Goal: Task Accomplishment & Management: Use online tool/utility

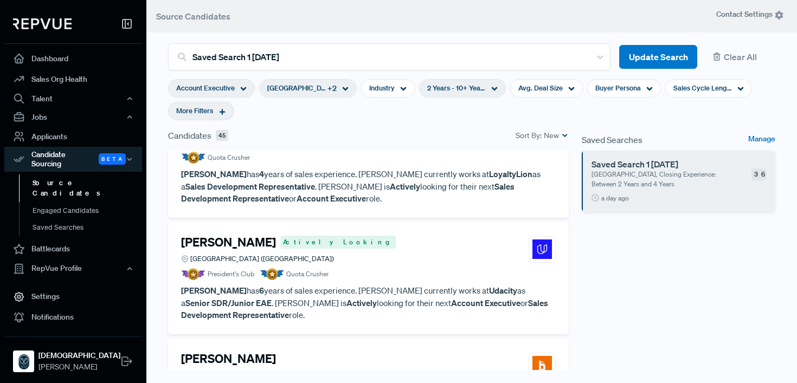
scroll to position [811, 0]
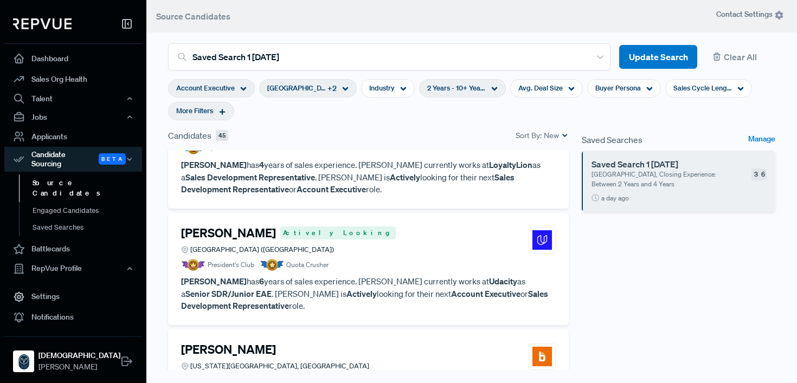
click at [251, 226] on h4 "[PERSON_NAME]" at bounding box center [228, 233] width 95 height 14
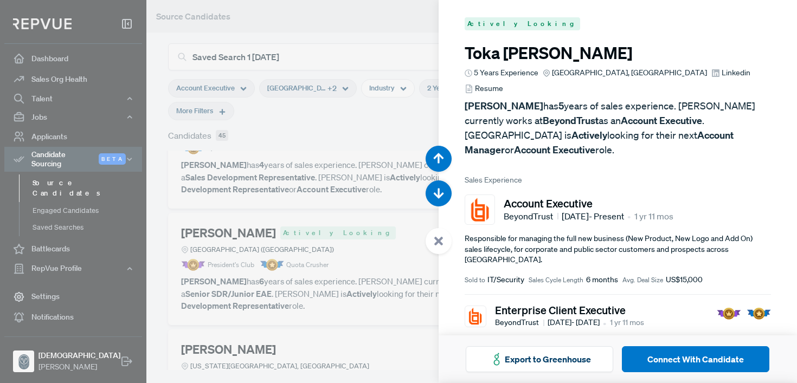
scroll to position [3065, 0]
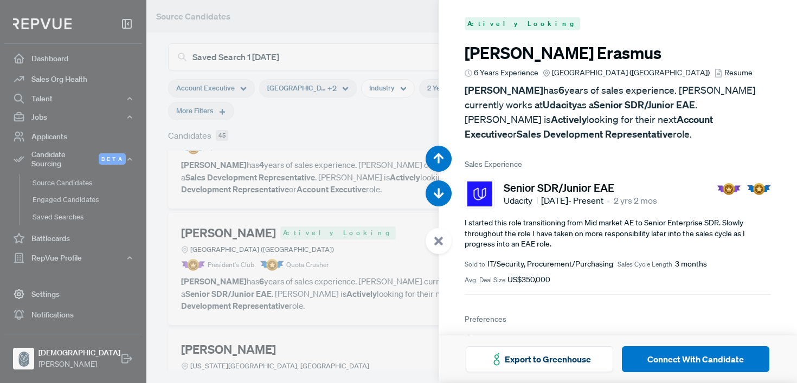
click at [724, 72] on span "Resume" at bounding box center [738, 72] width 28 height 11
click at [352, 204] on div at bounding box center [398, 191] width 797 height 383
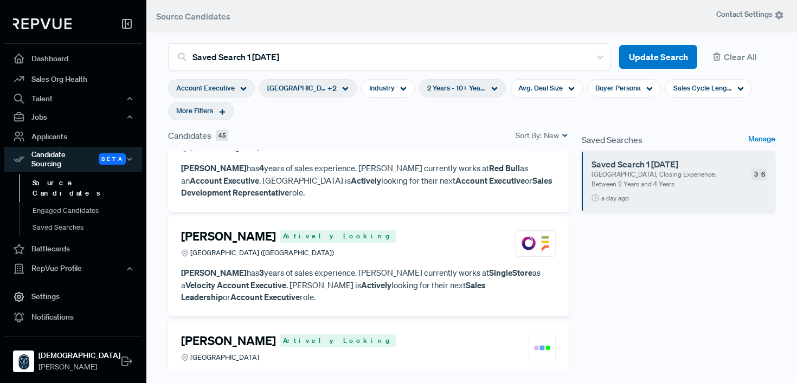
scroll to position [1465, 0]
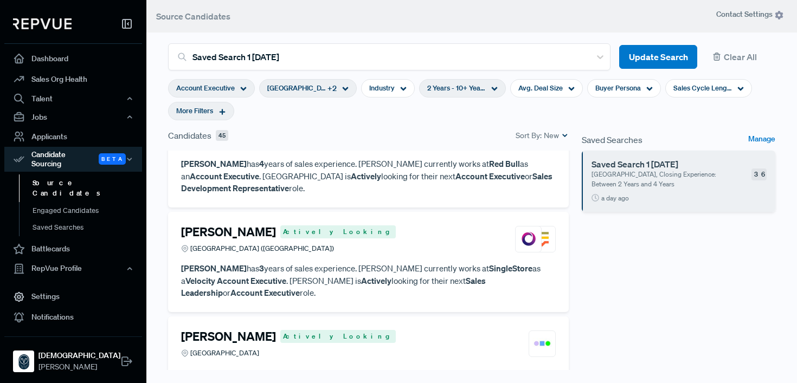
click at [257, 225] on h4 "[PERSON_NAME]" at bounding box center [228, 232] width 95 height 14
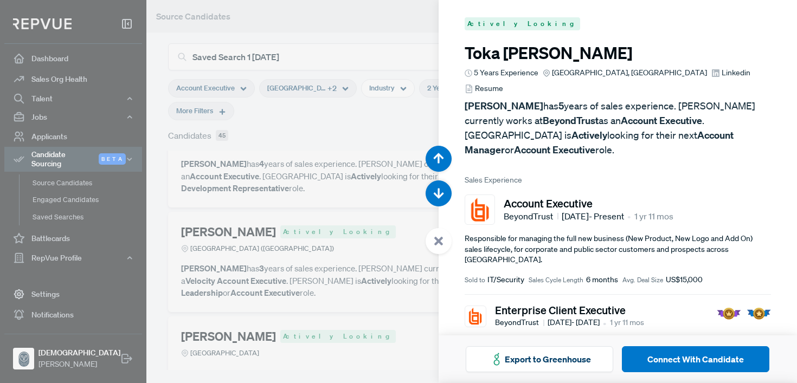
scroll to position [5364, 0]
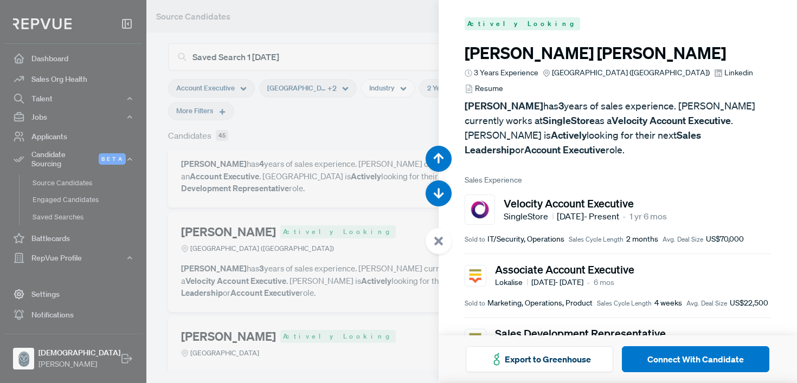
click at [503, 83] on span "Resume" at bounding box center [489, 88] width 28 height 11
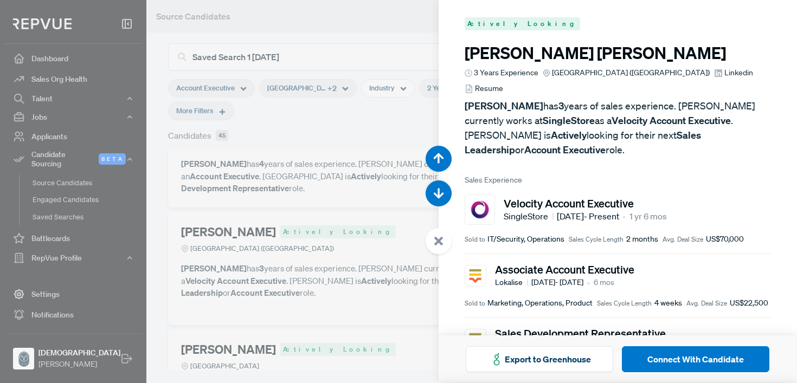
click at [724, 72] on span "Linkedin" at bounding box center [738, 72] width 29 height 11
click at [276, 122] on div at bounding box center [398, 191] width 797 height 383
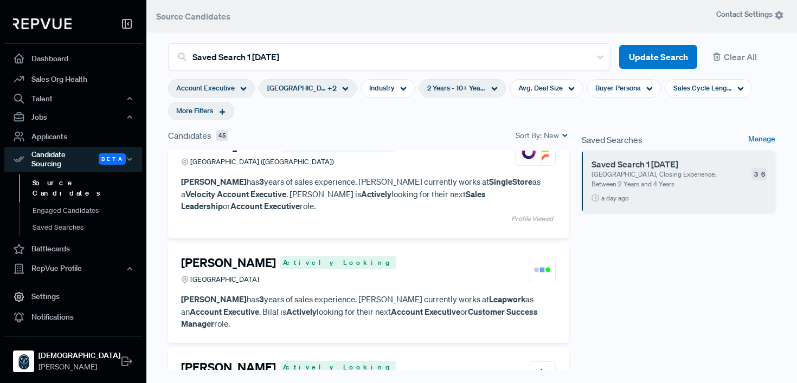
scroll to position [1564, 0]
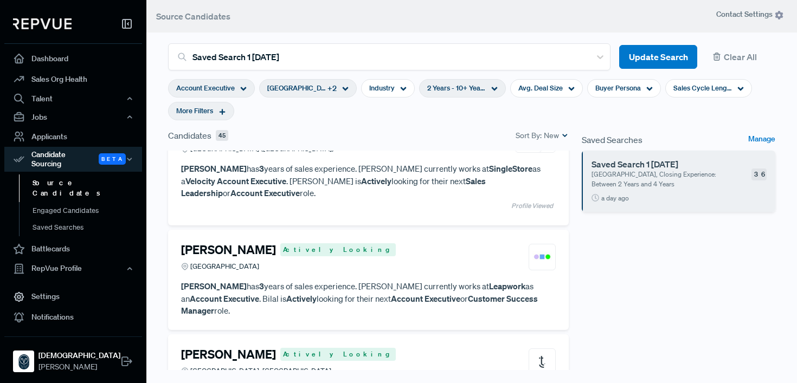
click at [439, 243] on div "[PERSON_NAME] Actively Looking [GEOGRAPHIC_DATA]" at bounding box center [368, 257] width 374 height 29
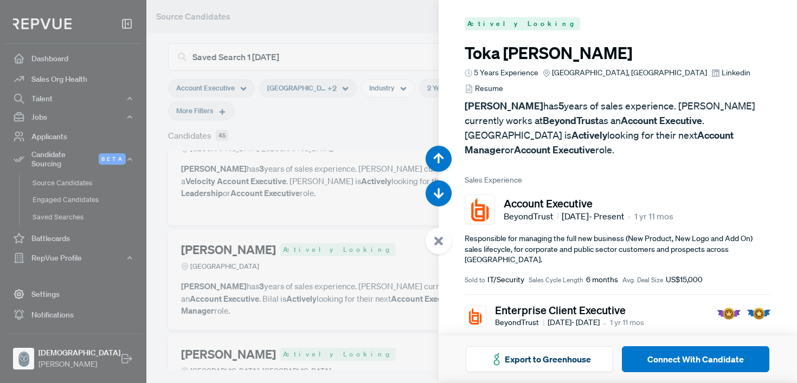
scroll to position [5747, 0]
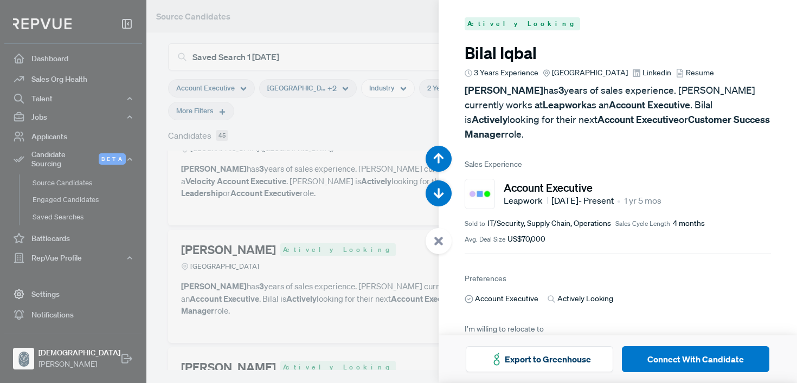
click at [309, 214] on div at bounding box center [398, 191] width 797 height 383
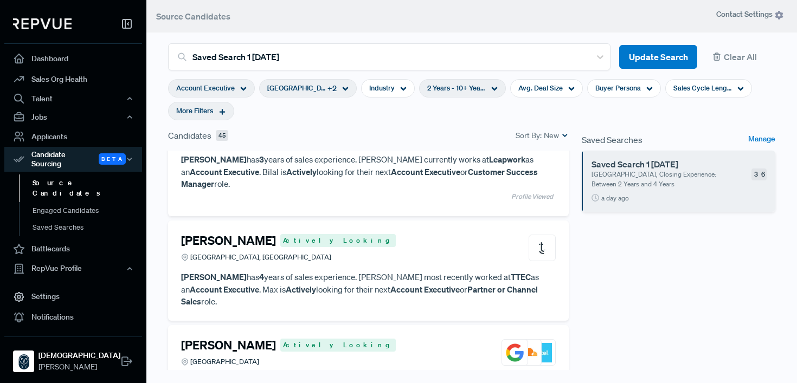
scroll to position [1757, 0]
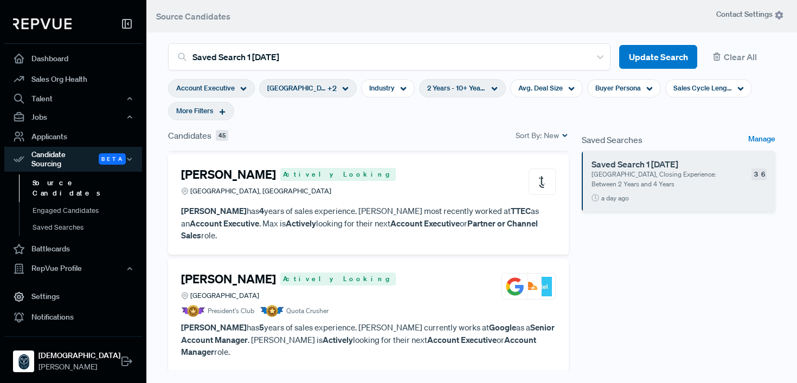
click at [326, 272] on article "[PERSON_NAME] Actively Looking Greater London Region President's Club Quota Cru…" at bounding box center [368, 295] width 374 height 46
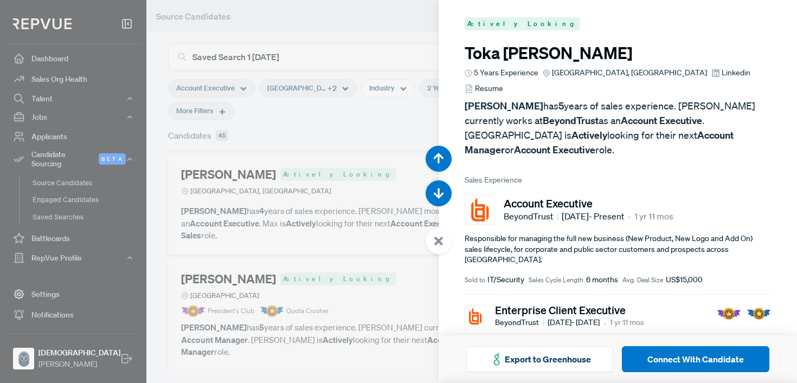
scroll to position [6513, 0]
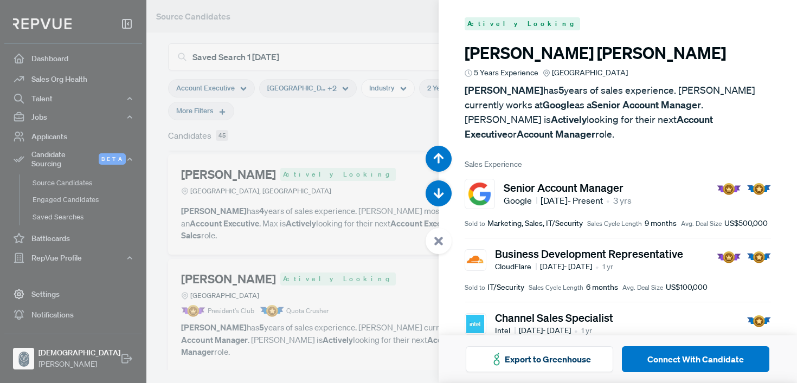
click at [355, 258] on div at bounding box center [398, 191] width 797 height 383
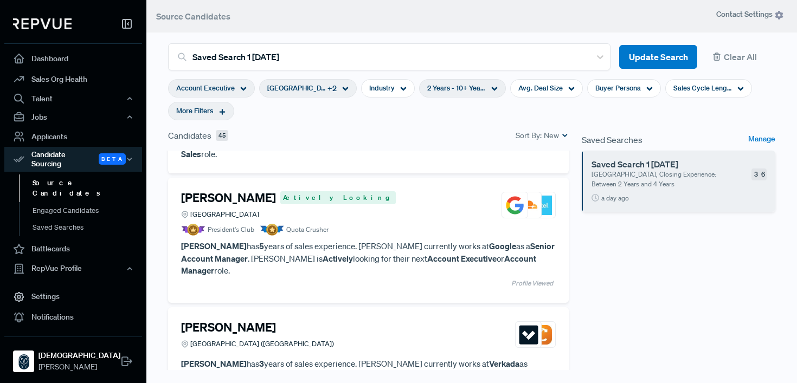
scroll to position [1847, 0]
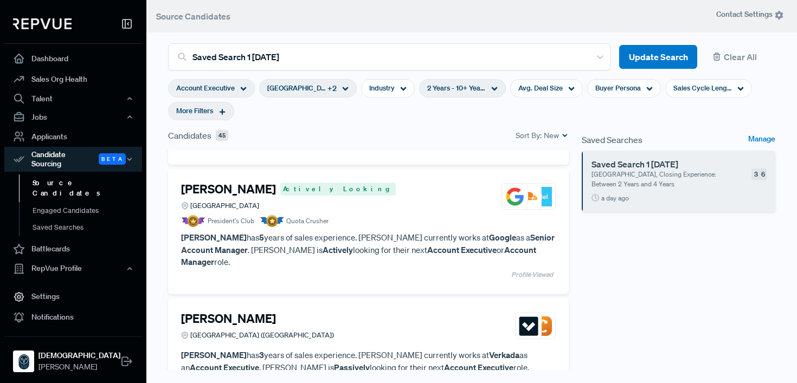
click at [346, 349] on p "[PERSON_NAME] has 3 years of sales experience. [PERSON_NAME] currently works at…" at bounding box center [368, 361] width 374 height 24
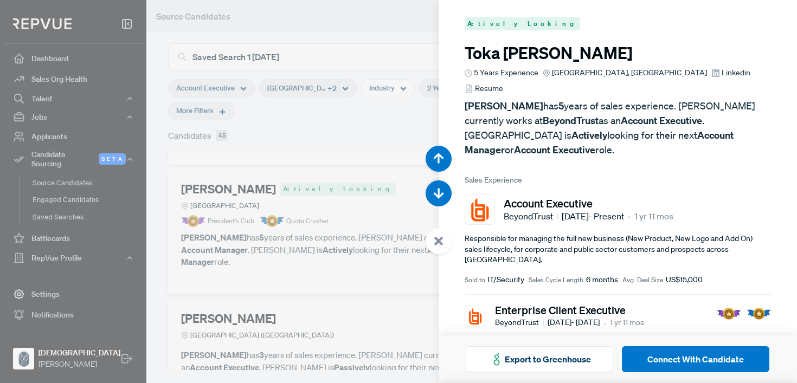
scroll to position [6896, 0]
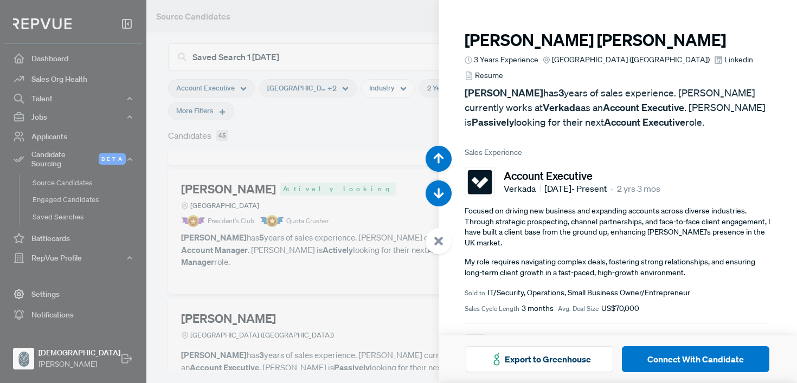
click at [503, 70] on span "Resume" at bounding box center [489, 75] width 28 height 11
click at [724, 57] on span "Linkedin" at bounding box center [738, 59] width 29 height 11
click at [327, 191] on div at bounding box center [398, 191] width 797 height 383
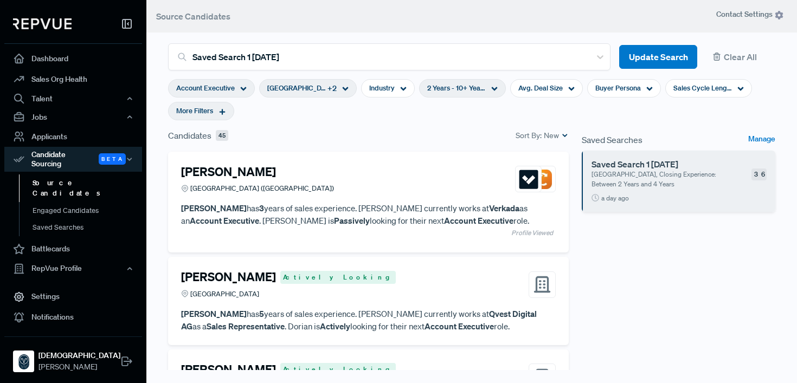
scroll to position [1996, 0]
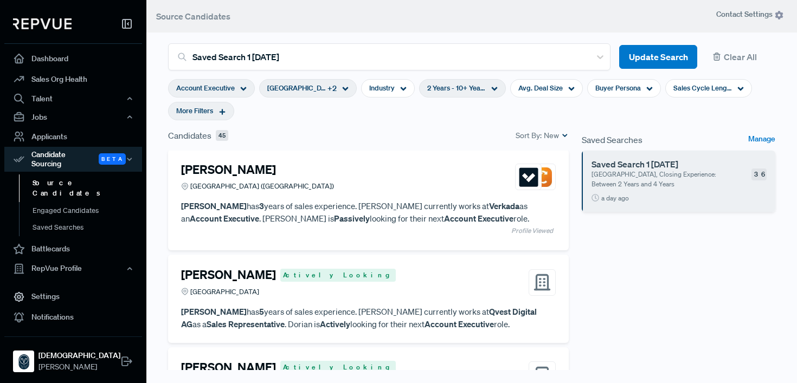
click at [430, 268] on div "[PERSON_NAME] Actively Looking Germany" at bounding box center [368, 282] width 374 height 29
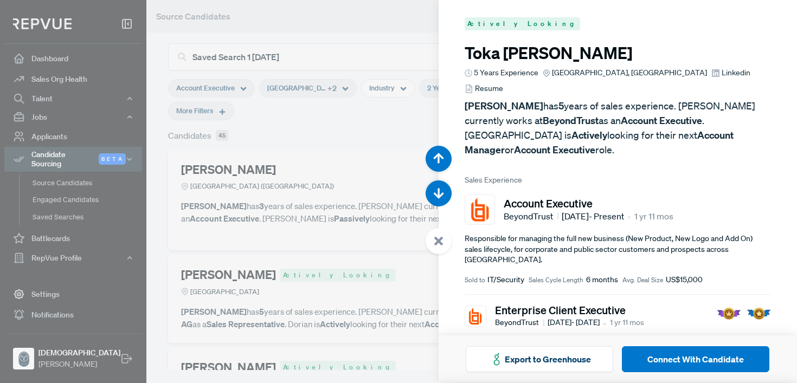
scroll to position [7279, 0]
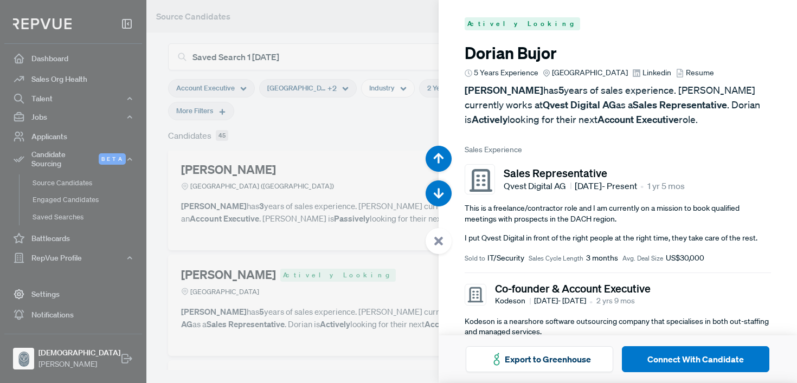
click at [686, 73] on span "Resume" at bounding box center [700, 72] width 28 height 11
click at [642, 73] on span "Linkedin" at bounding box center [656, 72] width 29 height 11
click at [361, 221] on div at bounding box center [398, 191] width 797 height 383
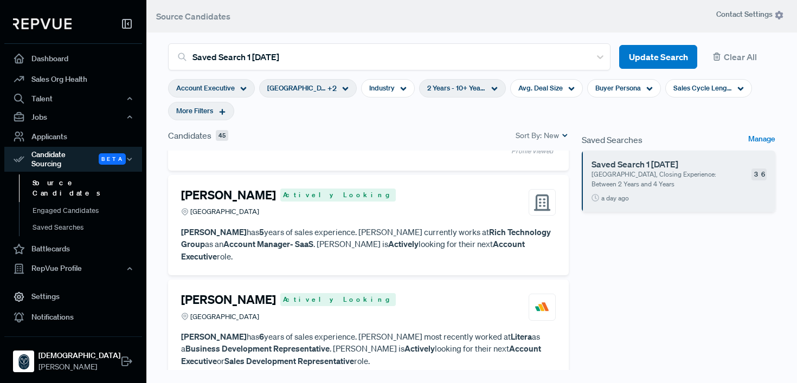
scroll to position [2183, 0]
click at [346, 89] on icon at bounding box center [345, 89] width 7 height 7
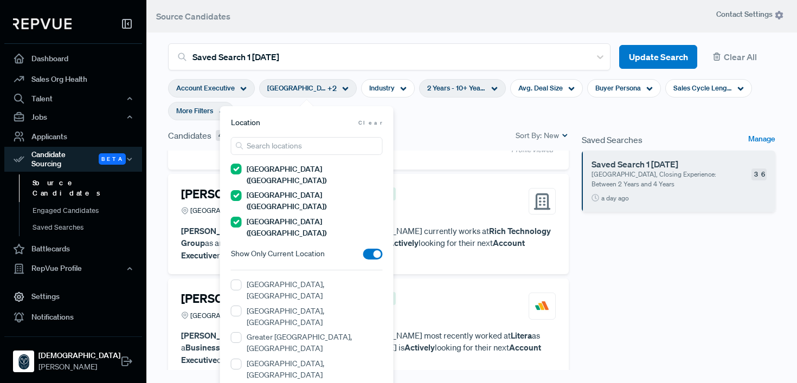
click at [346, 89] on icon at bounding box center [345, 89] width 7 height 7
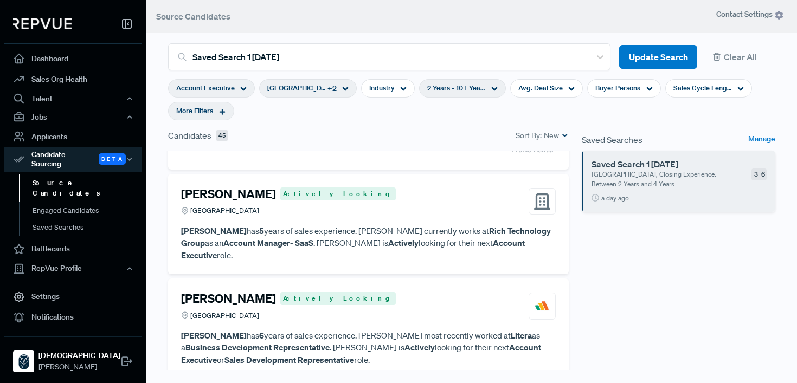
click at [346, 89] on icon at bounding box center [345, 89] width 7 height 7
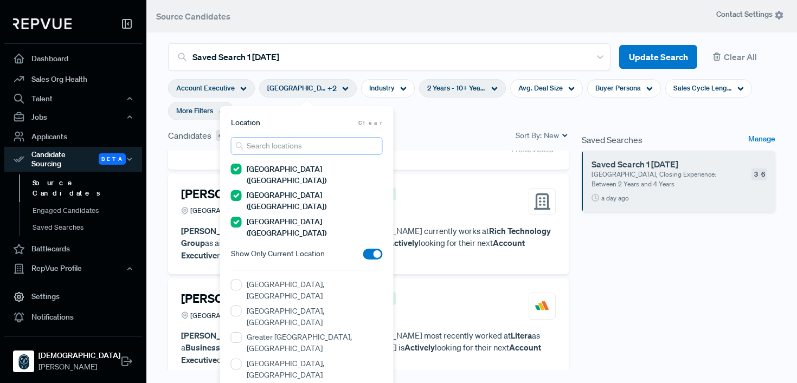
click at [320, 150] on input "search" at bounding box center [307, 146] width 152 height 18
type input "[GEOGRAPHIC_DATA]"
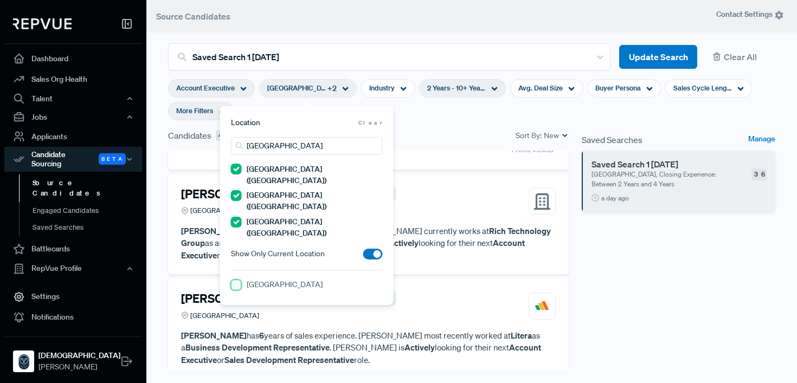
click at [233, 280] on input "[GEOGRAPHIC_DATA]" at bounding box center [236, 285] width 11 height 11
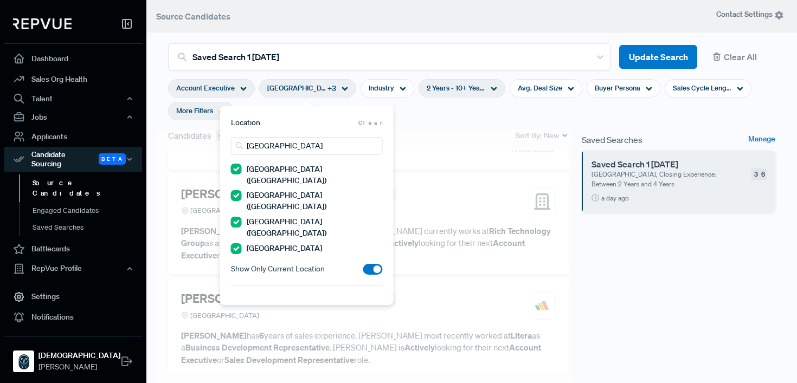
click at [456, 84] on span "2 Years - 10+ Years" at bounding box center [455, 88] width 59 height 10
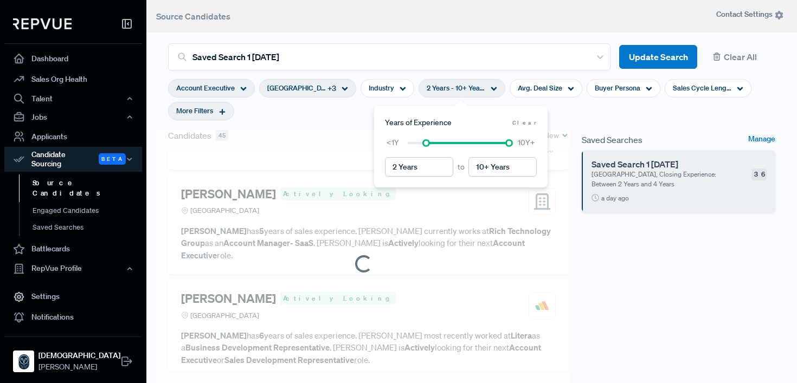
scroll to position [2080, 0]
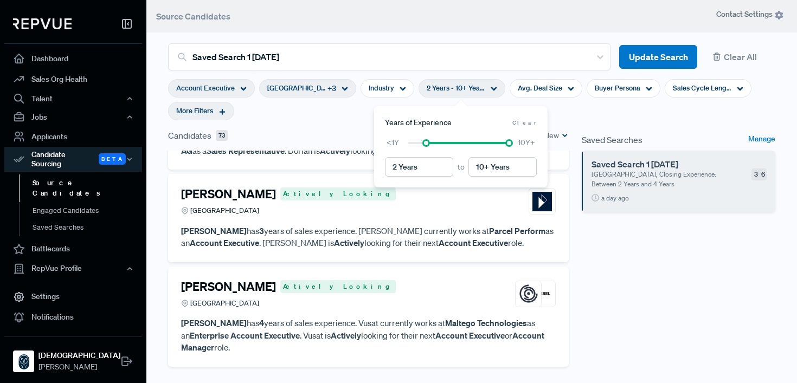
click at [427, 146] on div "<1Y 10Y+" at bounding box center [461, 142] width 152 height 11
type input "< 1 Years"
drag, startPoint x: 426, startPoint y: 145, endPoint x: 405, endPoint y: 145, distance: 21.1
click at [405, 145] on div at bounding box center [408, 143] width 8 height 8
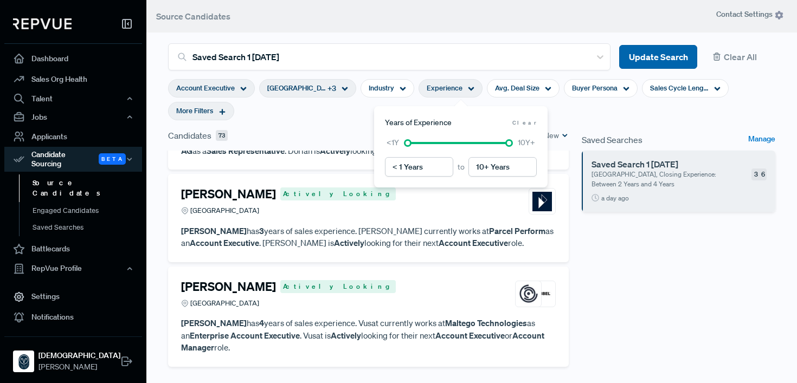
click at [686, 61] on button "Update Search" at bounding box center [658, 57] width 78 height 24
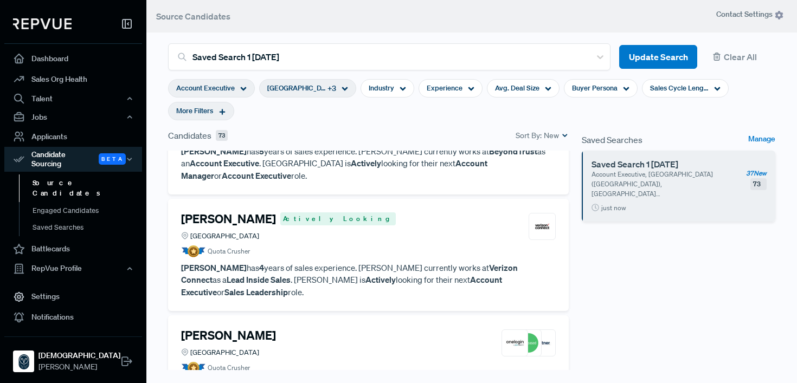
scroll to position [182, 0]
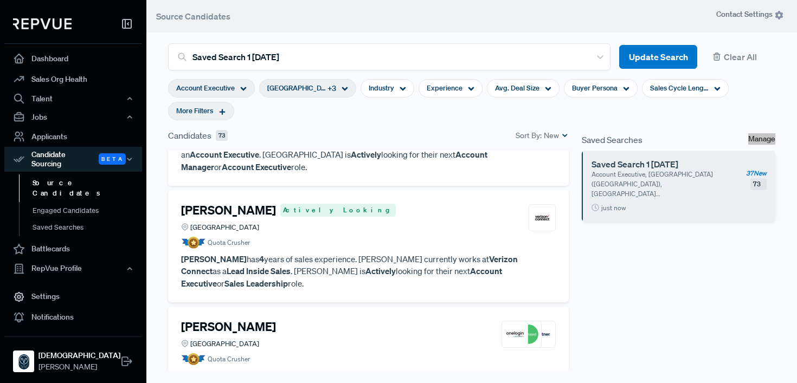
drag, startPoint x: 761, startPoint y: 138, endPoint x: 262, endPoint y: 2, distance: 516.9
click at [0, 0] on div "Dashboard Sales Org Health Talent Talent Data Talent Profiles Talent Competitor…" at bounding box center [398, 191] width 797 height 383
click at [676, 203] on div "4 minutes ago" at bounding box center [678, 208] width 175 height 10
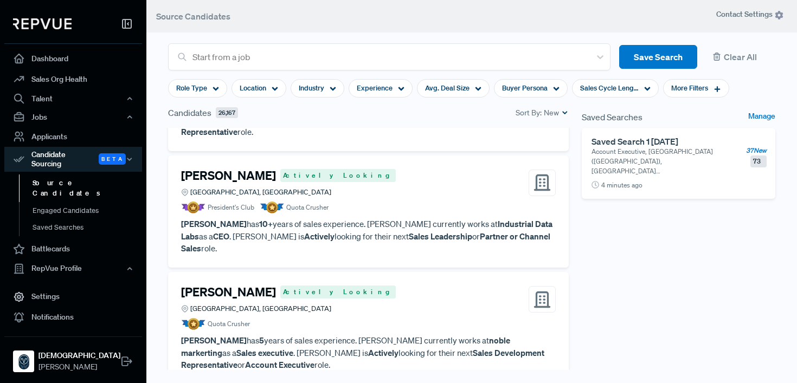
scroll to position [0, 0]
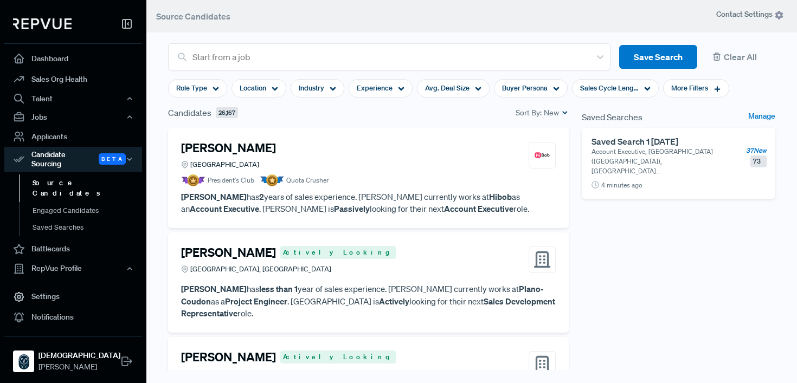
click at [650, 163] on p "Account Executive, [GEOGRAPHIC_DATA] ([GEOGRAPHIC_DATA]), [GEOGRAPHIC_DATA] ([G…" at bounding box center [654, 161] width 126 height 29
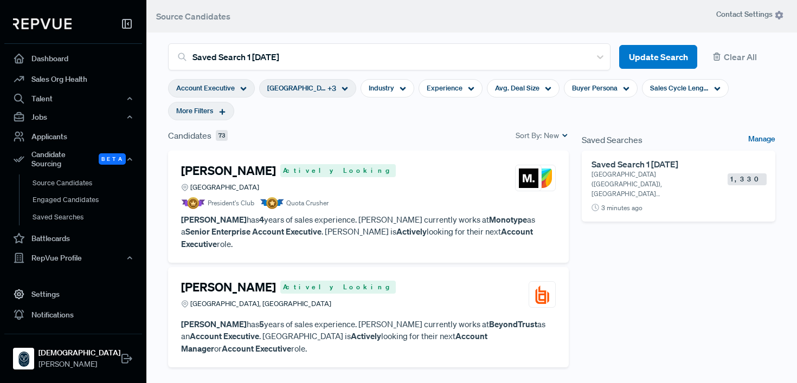
click at [760, 137] on link "Manage" at bounding box center [761, 139] width 27 height 13
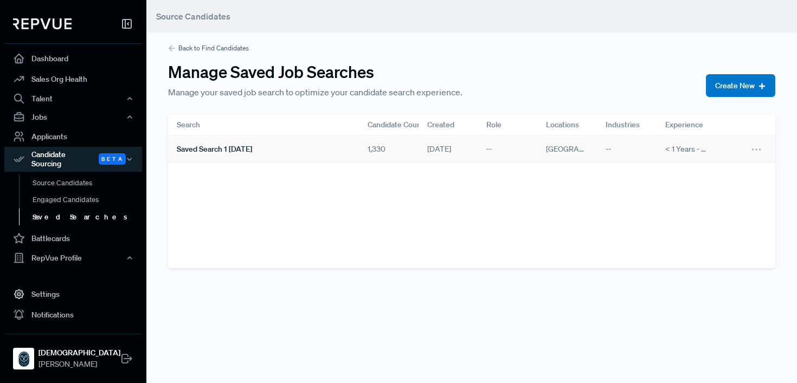
click at [245, 151] on span "Saved Search 1 [DATE]" at bounding box center [214, 149] width 75 height 11
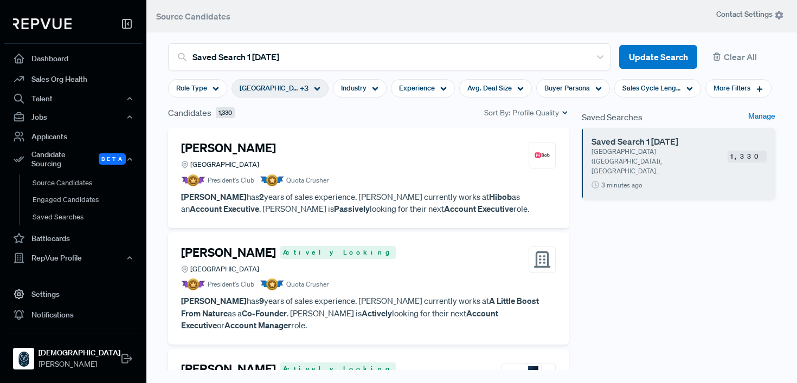
click at [525, 119] on div "Candidates 1,330 Sort By: Profile Quality" at bounding box center [368, 112] width 400 height 13
click at [526, 115] on span "Profile Quality" at bounding box center [535, 112] width 47 height 11
click at [516, 140] on span "New" at bounding box center [531, 147] width 71 height 16
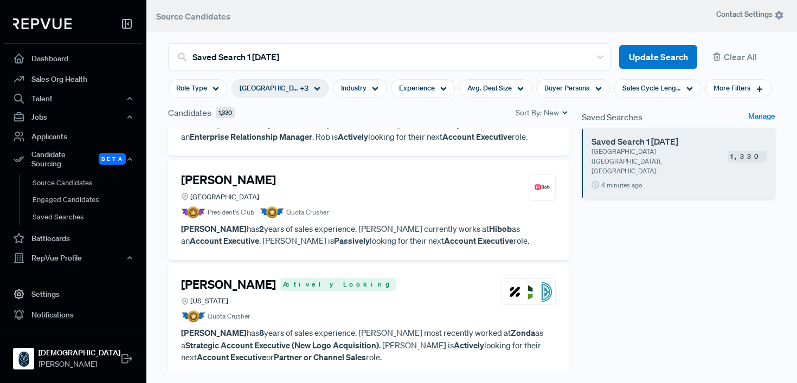
scroll to position [286, 0]
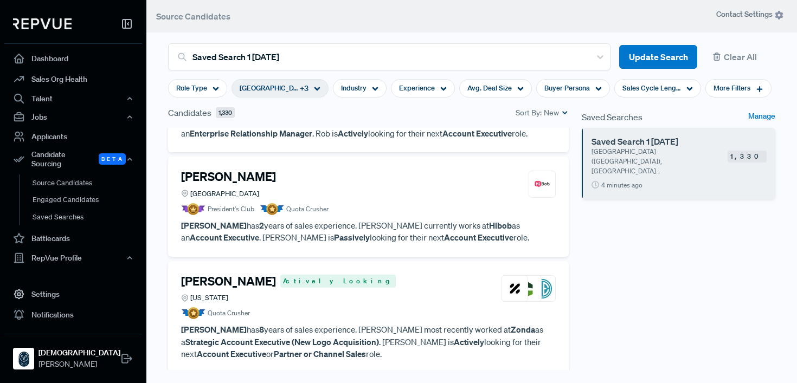
click at [343, 203] on article "President's Club Quota Crusher" at bounding box center [368, 209] width 374 height 12
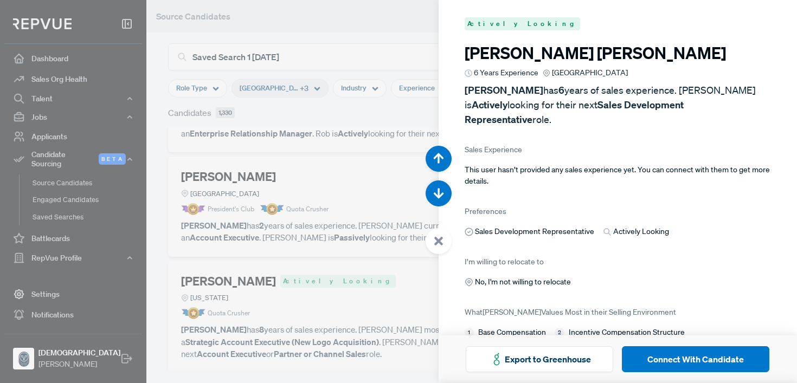
scroll to position [1149, 0]
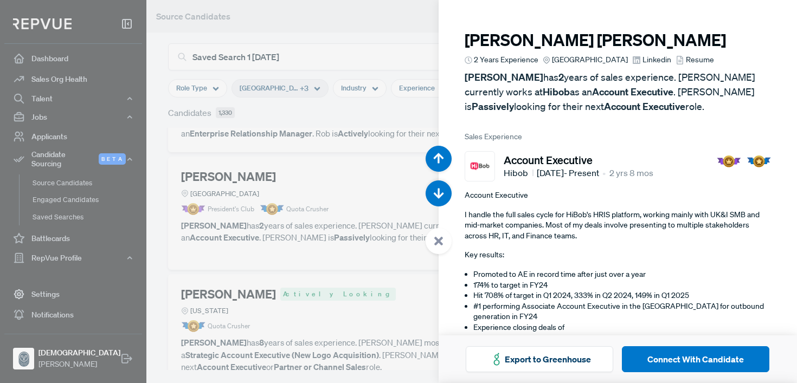
click at [694, 59] on span "Resume" at bounding box center [700, 59] width 28 height 11
click at [654, 60] on span "Linkedin" at bounding box center [656, 59] width 29 height 11
click at [287, 228] on div at bounding box center [398, 191] width 797 height 383
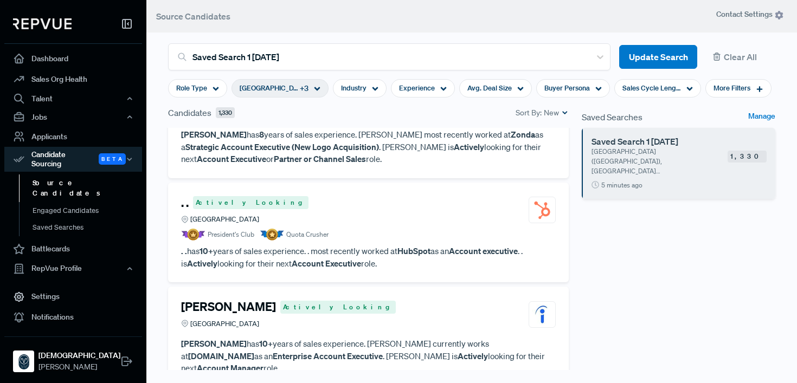
scroll to position [502, 0]
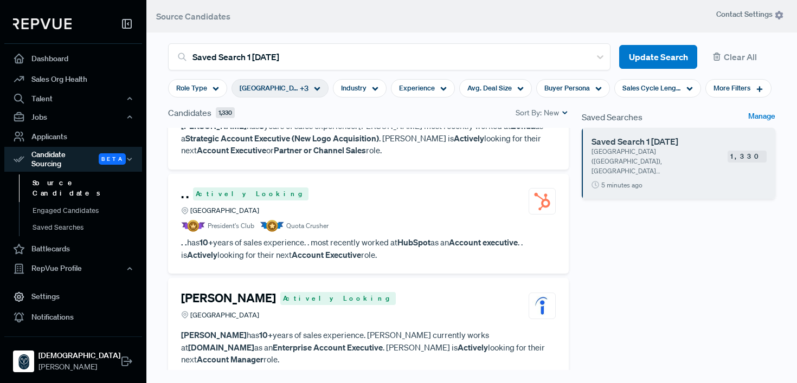
click at [340, 236] on p ". . has 10+ years of sales experience. . most recently worked at HubSpot as an …" at bounding box center [368, 248] width 374 height 24
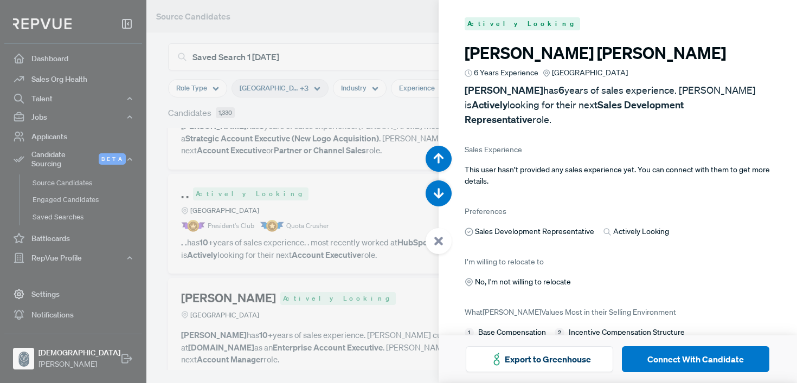
scroll to position [1916, 0]
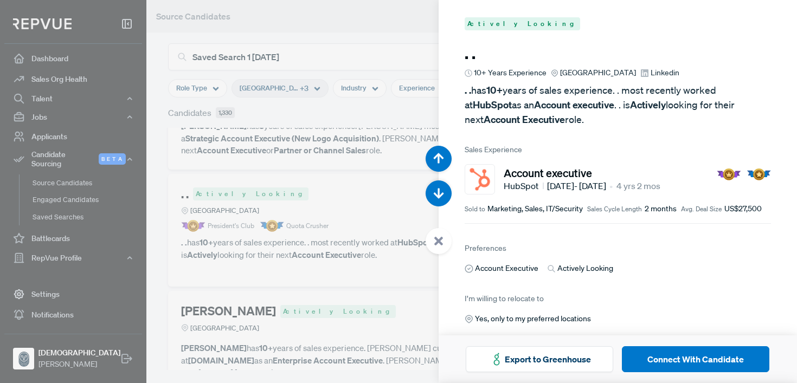
click at [667, 75] on span "Linkedin" at bounding box center [664, 72] width 29 height 11
click at [372, 174] on div at bounding box center [398, 191] width 797 height 383
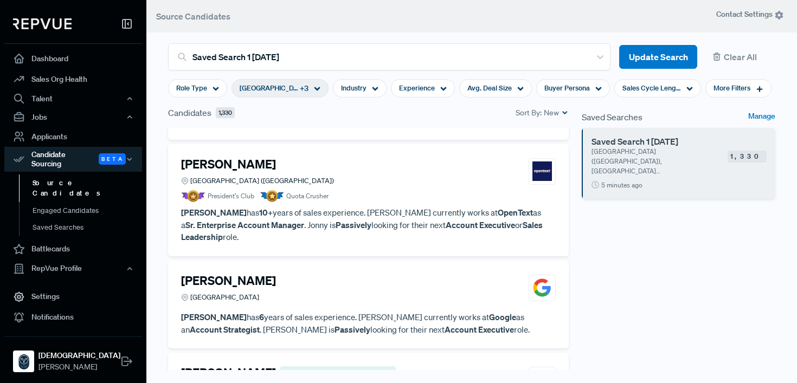
scroll to position [754, 0]
click at [377, 191] on article "President's Club Quota Crusher" at bounding box center [368, 197] width 374 height 12
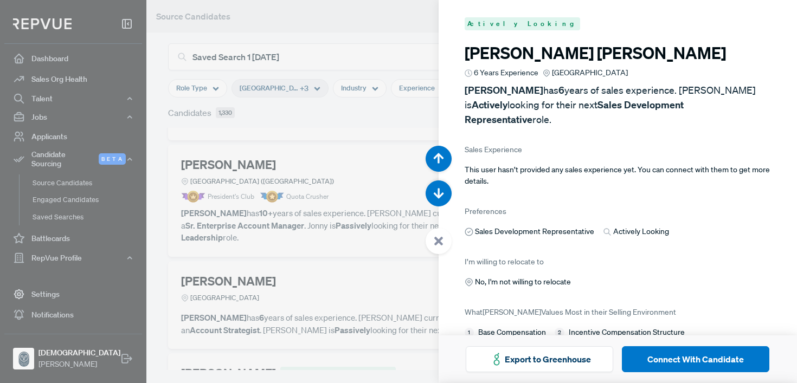
scroll to position [2682, 0]
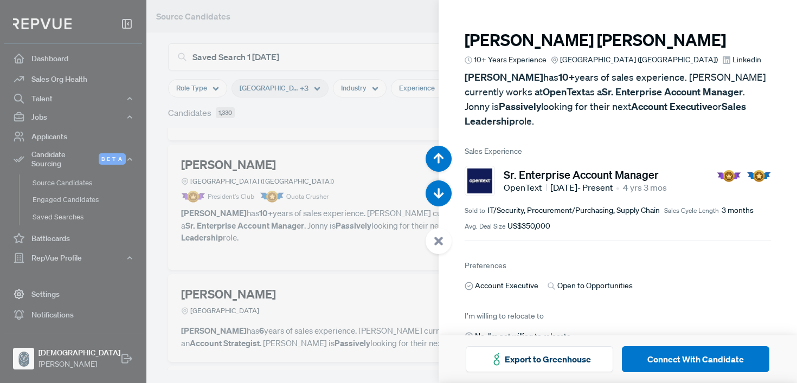
click at [732, 61] on span "Linkedin" at bounding box center [746, 59] width 29 height 11
click at [328, 222] on div at bounding box center [398, 191] width 797 height 383
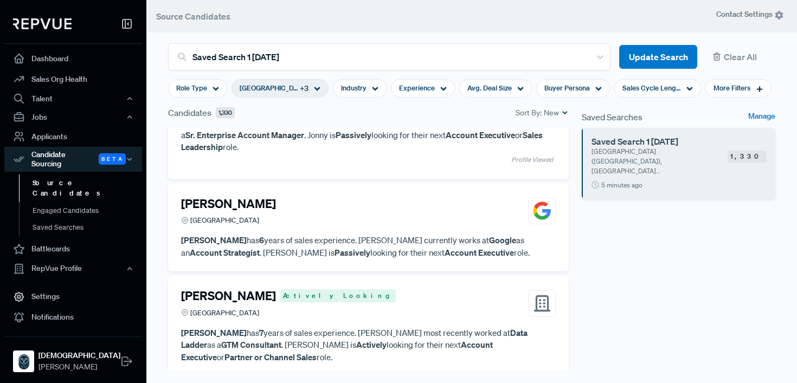
scroll to position [846, 0]
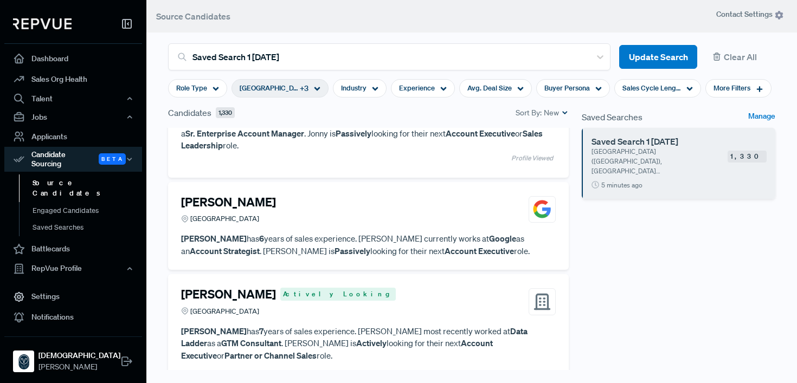
click at [344, 232] on p "[PERSON_NAME] has 6 years of sales experience. [PERSON_NAME] currently works at…" at bounding box center [368, 244] width 374 height 24
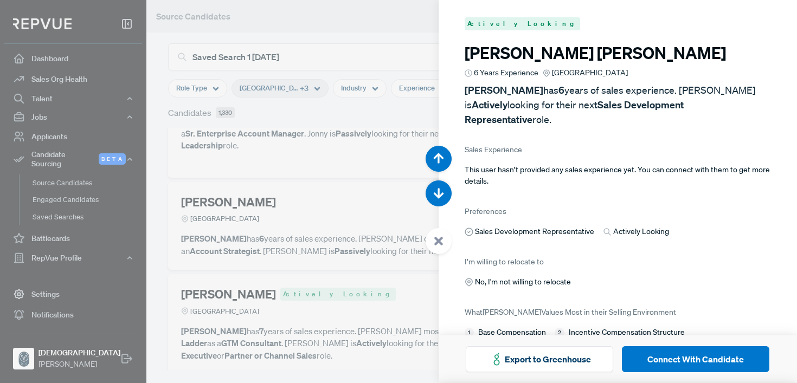
scroll to position [3065, 0]
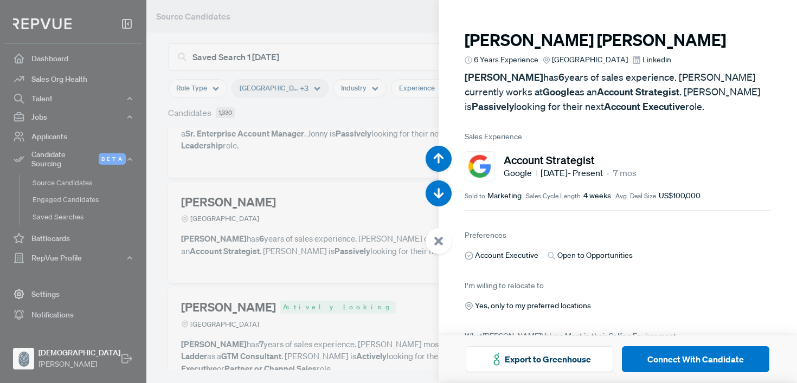
click at [647, 53] on article "[PERSON_NAME] 6 Years Experience Greater [GEOGRAPHIC_DATA] Area Linkedin [PERSO…" at bounding box center [617, 71] width 307 height 83
click at [647, 57] on span "Linkedin" at bounding box center [656, 59] width 29 height 11
click at [374, 249] on div at bounding box center [398, 191] width 797 height 383
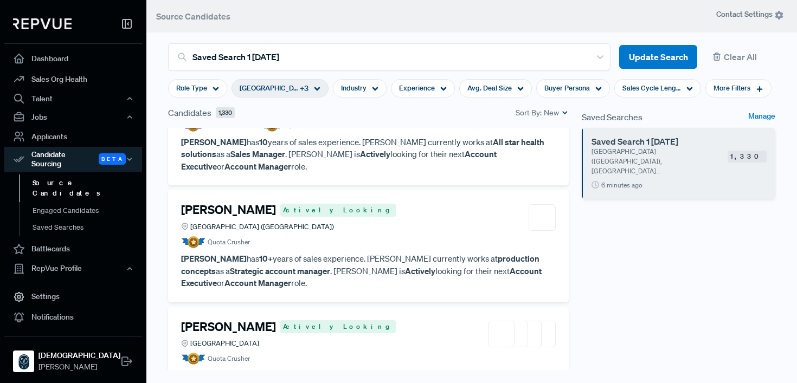
scroll to position [1283, 0]
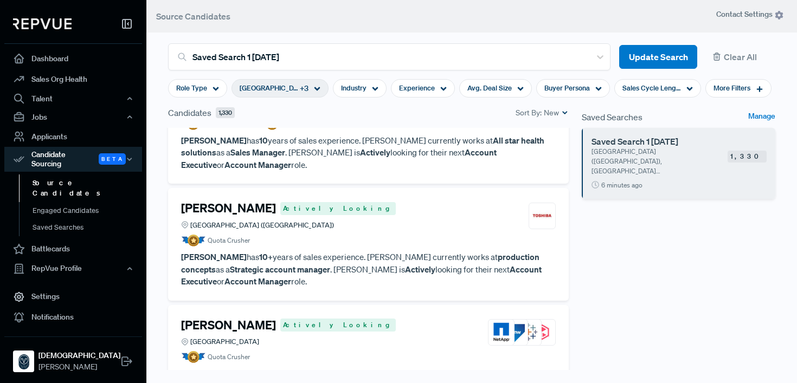
click at [435, 235] on article "Quota Crusher" at bounding box center [368, 241] width 374 height 12
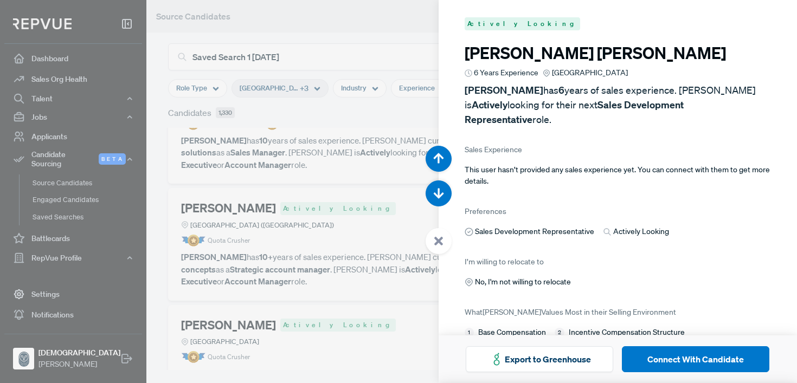
scroll to position [4597, 0]
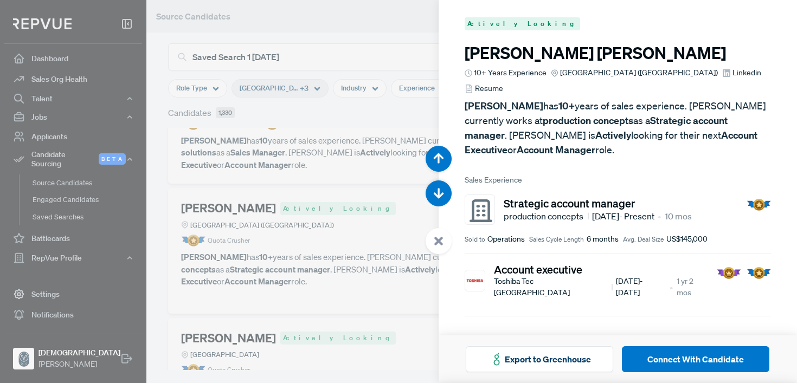
click at [391, 211] on div at bounding box center [398, 191] width 797 height 383
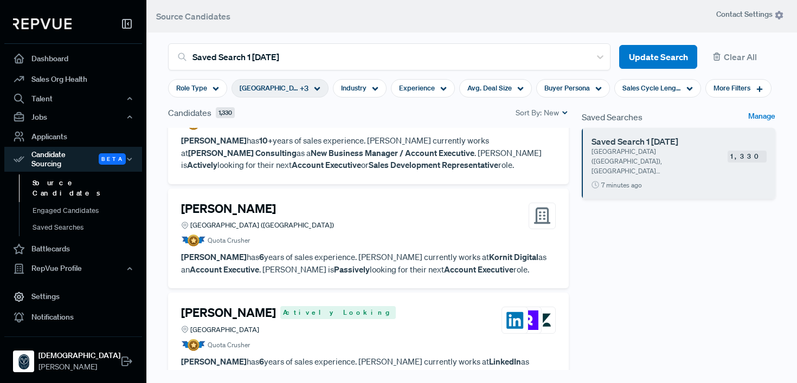
scroll to position [1531, 0]
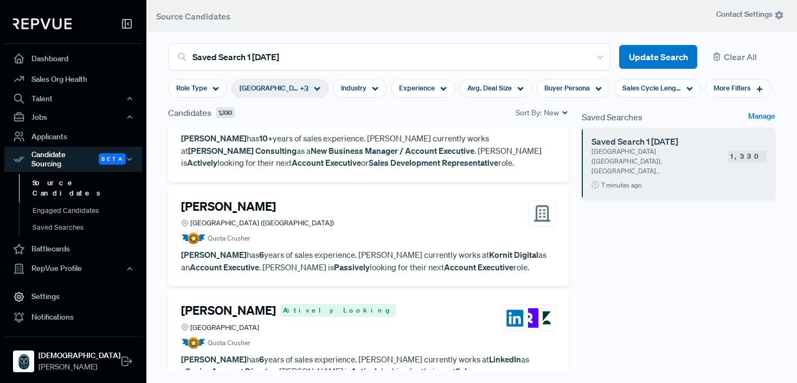
click at [400, 199] on article "[PERSON_NAME] [GEOGRAPHIC_DATA] ([GEOGRAPHIC_DATA]) Quota Crusher" at bounding box center [368, 222] width 374 height 46
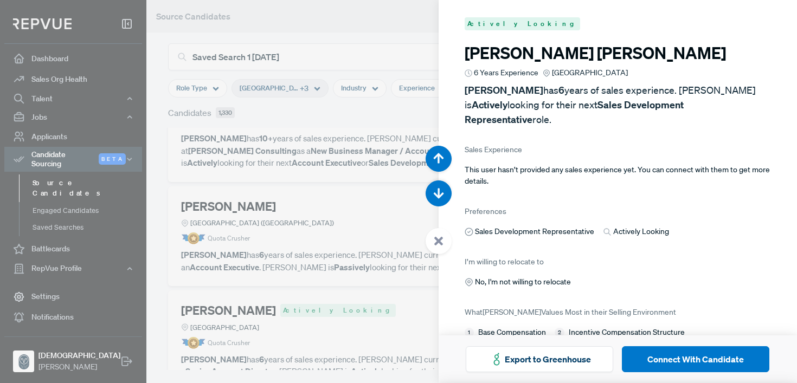
scroll to position [5364, 0]
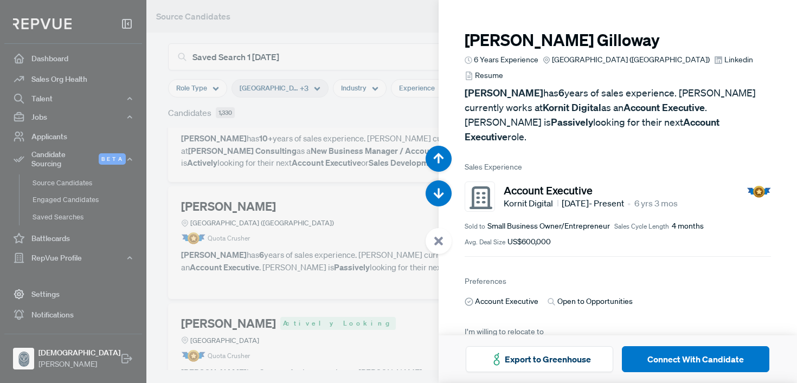
click at [724, 59] on span "Linkedin" at bounding box center [738, 59] width 29 height 11
click at [303, 201] on div at bounding box center [398, 191] width 797 height 383
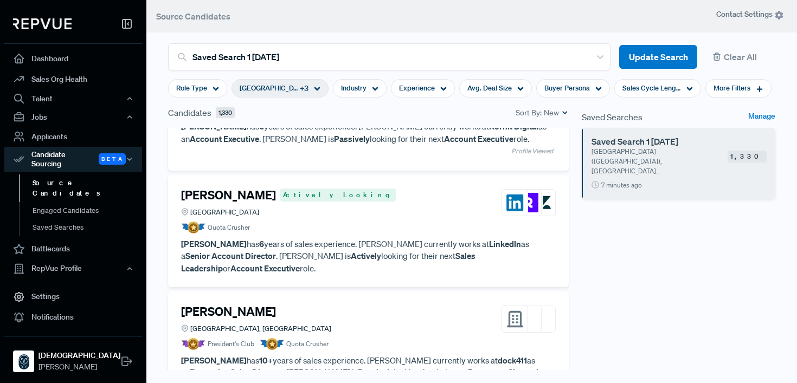
scroll to position [1660, 0]
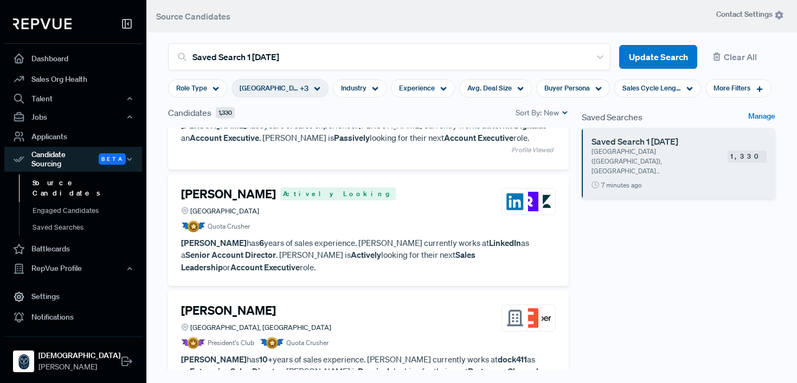
click at [397, 187] on article "[PERSON_NAME] Actively Looking Ireland Quota Crusher" at bounding box center [368, 210] width 374 height 46
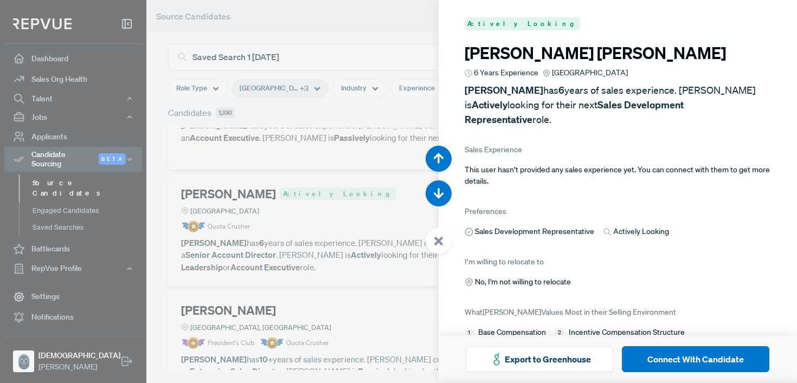
scroll to position [5747, 0]
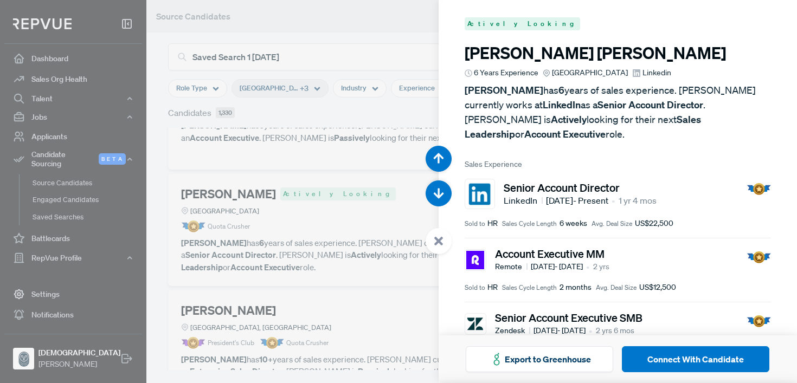
click at [642, 74] on span "Linkedin" at bounding box center [656, 72] width 29 height 11
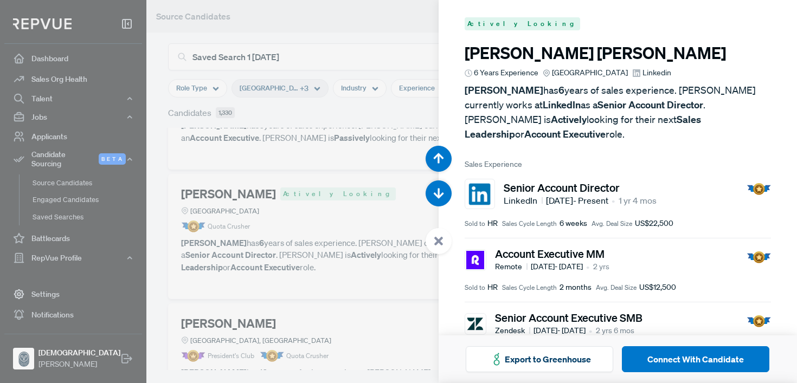
click at [364, 229] on div at bounding box center [398, 191] width 797 height 383
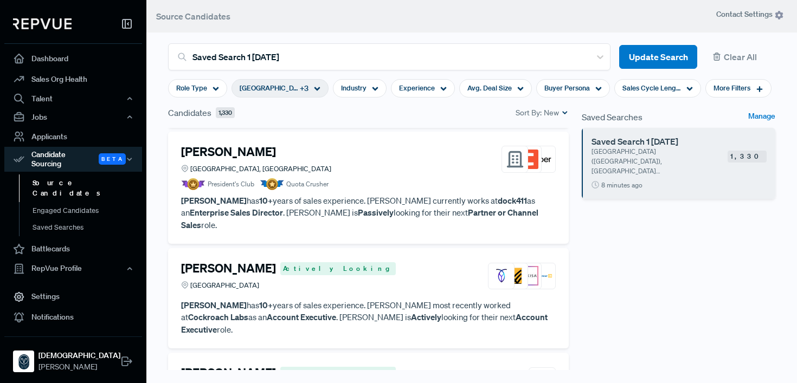
scroll to position [1847, 0]
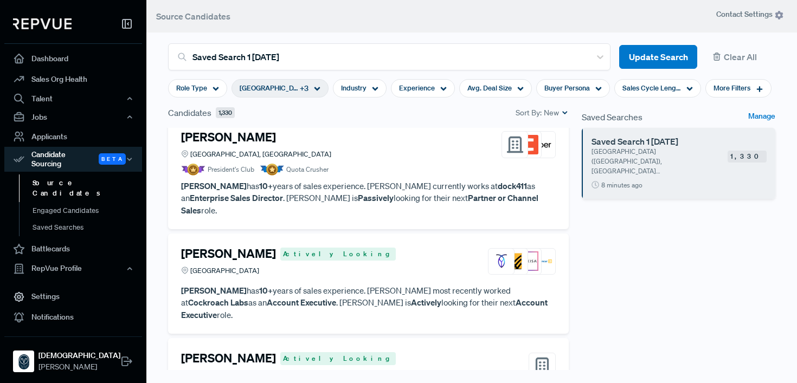
click at [370, 284] on p "[PERSON_NAME] has 10+ years of sales experience. [PERSON_NAME] most recently wo…" at bounding box center [368, 302] width 374 height 37
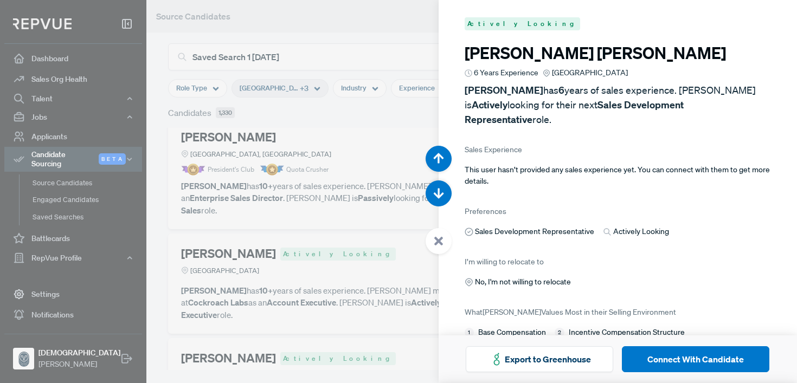
scroll to position [6513, 0]
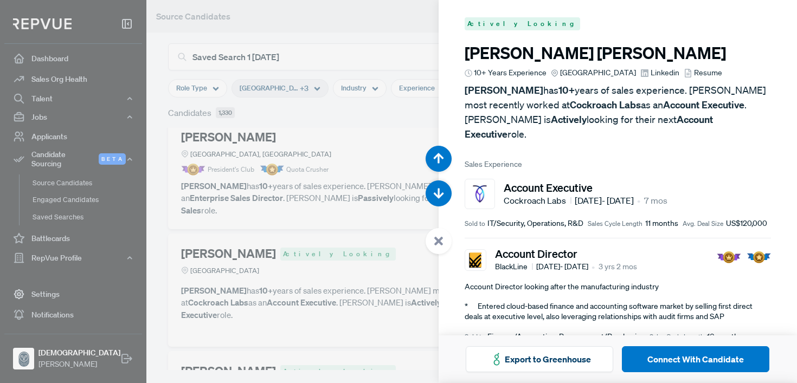
click at [650, 73] on span "Linkedin" at bounding box center [664, 72] width 29 height 11
click at [372, 253] on div at bounding box center [398, 191] width 797 height 383
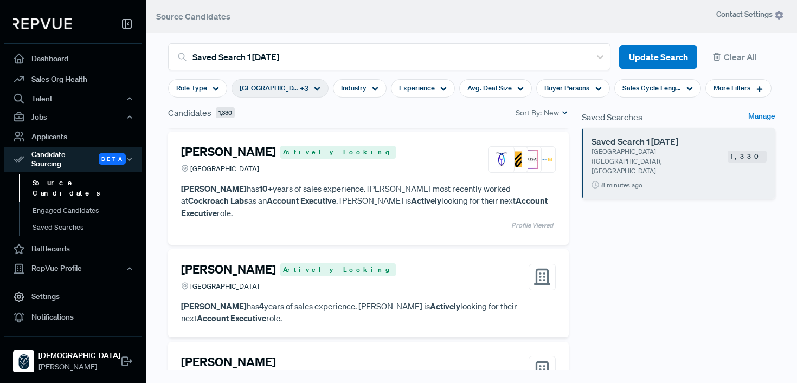
scroll to position [1955, 0]
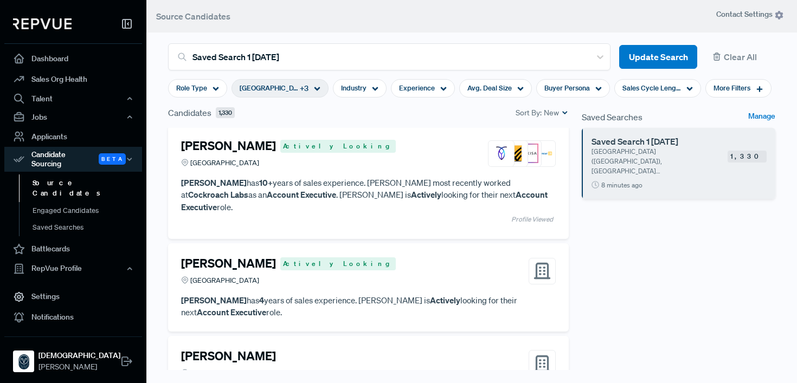
click at [372, 294] on p "[PERSON_NAME] has 4 years of sales experience. [PERSON_NAME] is Actively lookin…" at bounding box center [368, 306] width 374 height 24
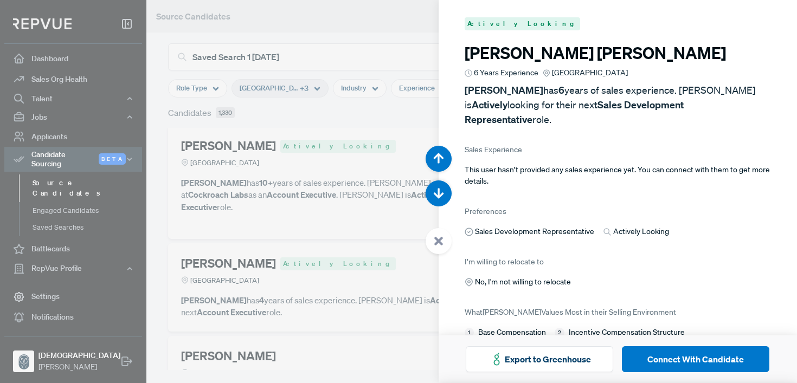
scroll to position [6896, 0]
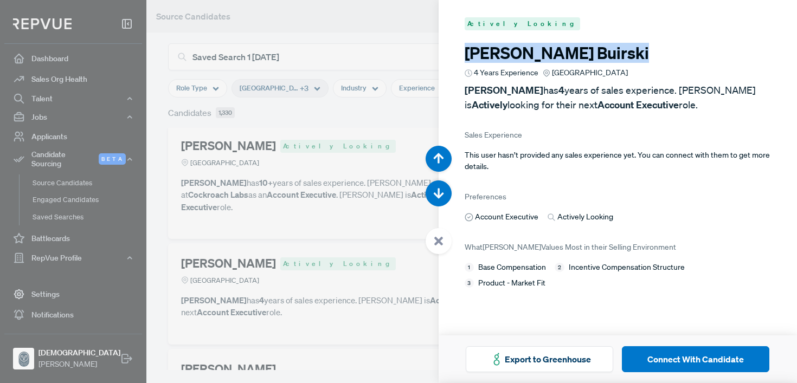
drag, startPoint x: 559, startPoint y: 54, endPoint x: 464, endPoint y: 54, distance: 94.3
click at [464, 54] on h3 "[PERSON_NAME]" at bounding box center [617, 53] width 307 height 20
copy h3 "[PERSON_NAME]"
click at [306, 159] on div at bounding box center [398, 191] width 797 height 383
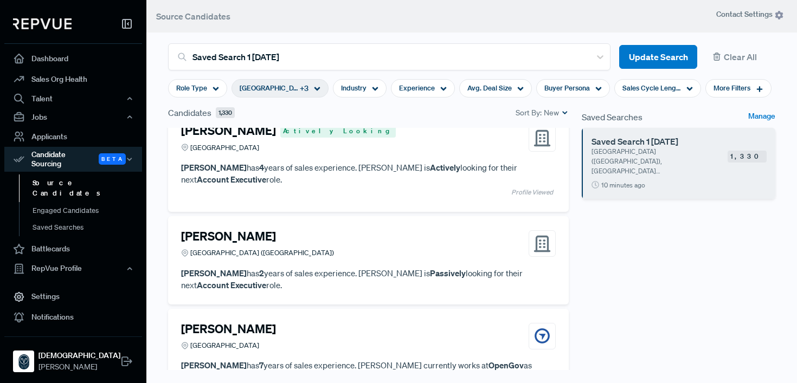
scroll to position [2088, 0]
click at [355, 229] on div "[PERSON_NAME] [GEOGRAPHIC_DATA] ([GEOGRAPHIC_DATA])" at bounding box center [368, 243] width 374 height 29
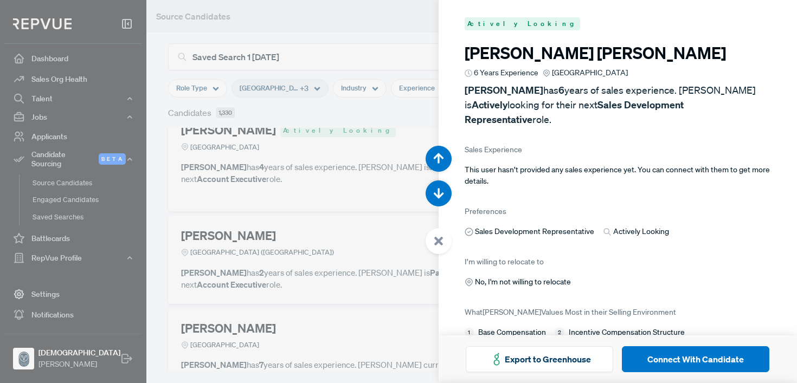
scroll to position [7279, 0]
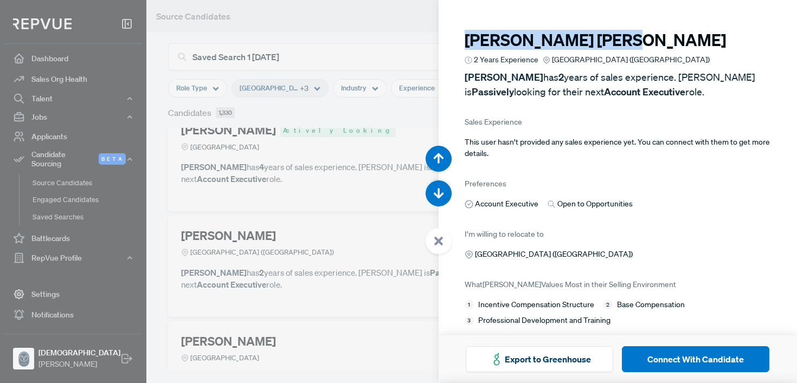
drag, startPoint x: 532, startPoint y: 36, endPoint x: 461, endPoint y: 39, distance: 71.6
click at [461, 39] on article "[PERSON_NAME] 2 Years Experience [GEOGRAPHIC_DATA] ([GEOGRAPHIC_DATA]) [PERSON_…" at bounding box center [617, 172] width 359 height 344
copy h3 "[PERSON_NAME]"
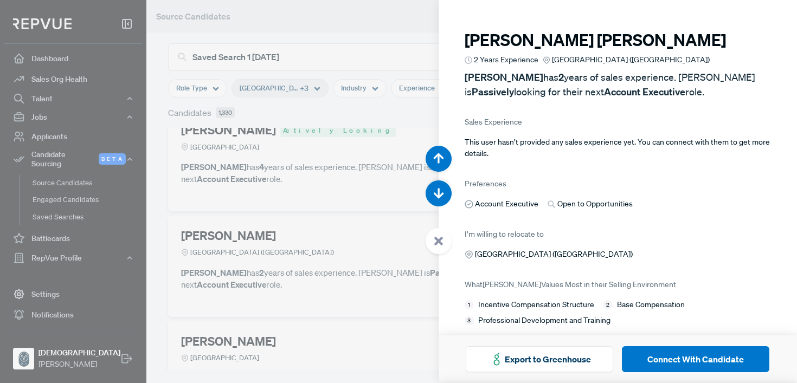
click at [376, 196] on div at bounding box center [398, 191] width 797 height 383
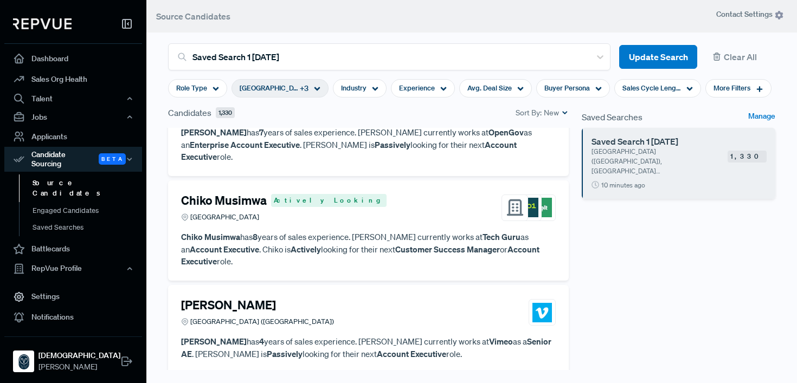
scroll to position [2338, 0]
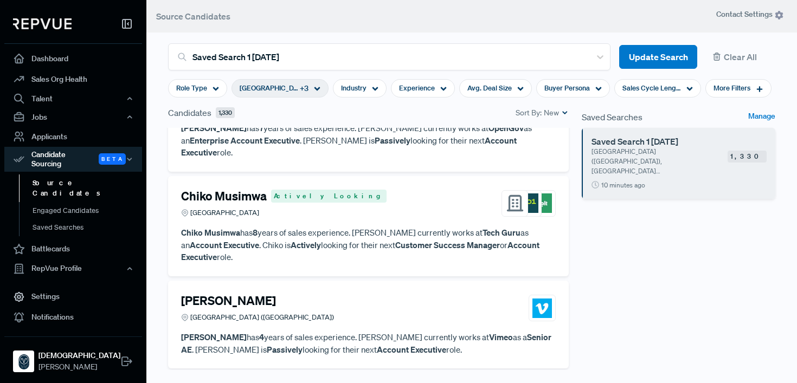
click at [371, 331] on p "[PERSON_NAME] has 4 years of sales experience. [PERSON_NAME] currently works at…" at bounding box center [368, 343] width 374 height 24
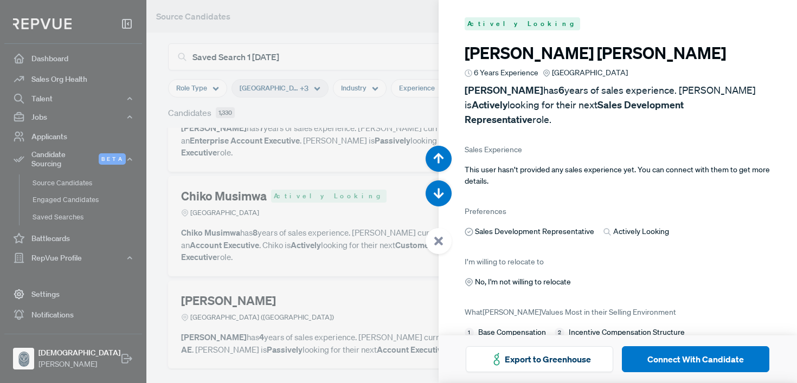
scroll to position [8429, 0]
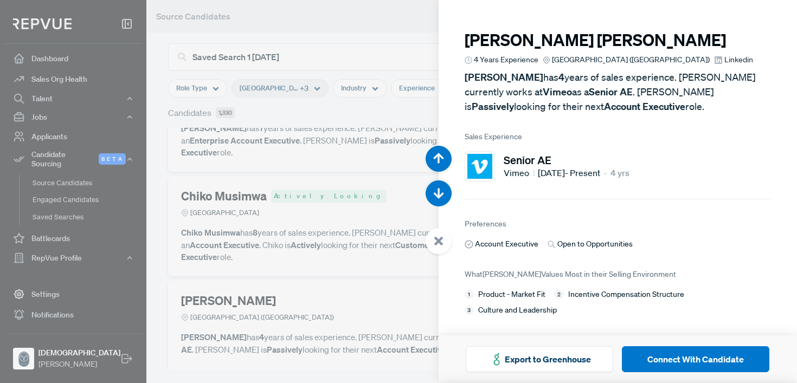
click at [724, 61] on span "Linkedin" at bounding box center [738, 59] width 29 height 11
click at [284, 215] on div at bounding box center [398, 191] width 797 height 383
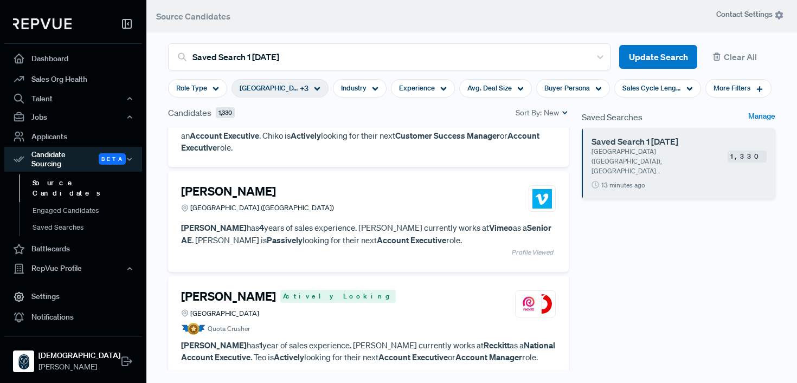
scroll to position [2472, 0]
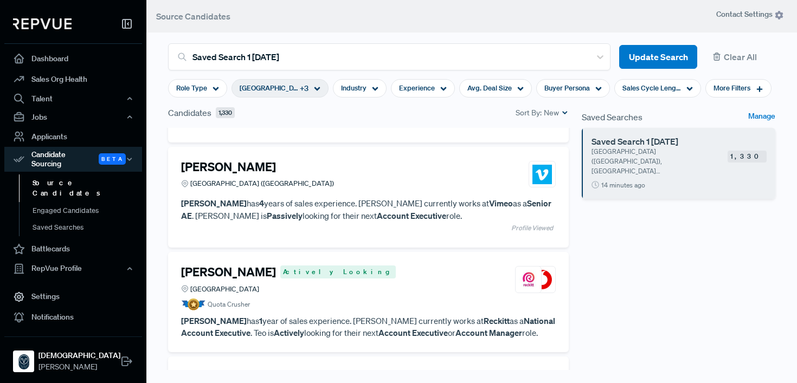
click at [381, 315] on p "[PERSON_NAME] has 1 year of sales experience. [PERSON_NAME] currently works at …" at bounding box center [368, 327] width 374 height 24
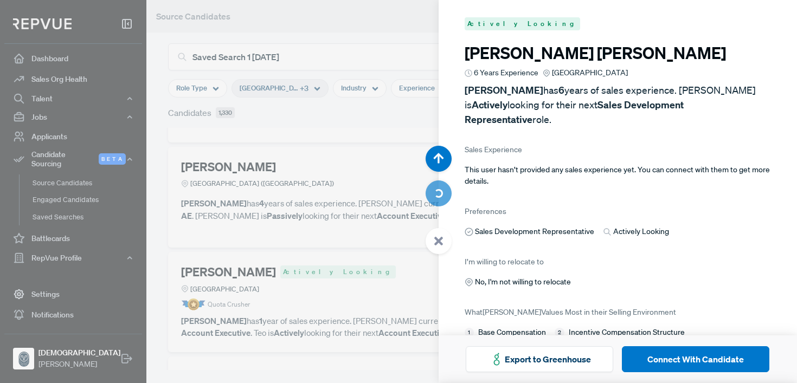
scroll to position [8812, 0]
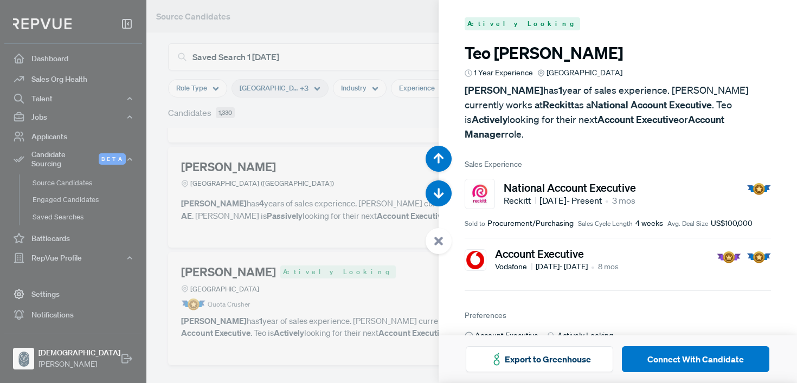
click at [334, 209] on div at bounding box center [398, 191] width 797 height 383
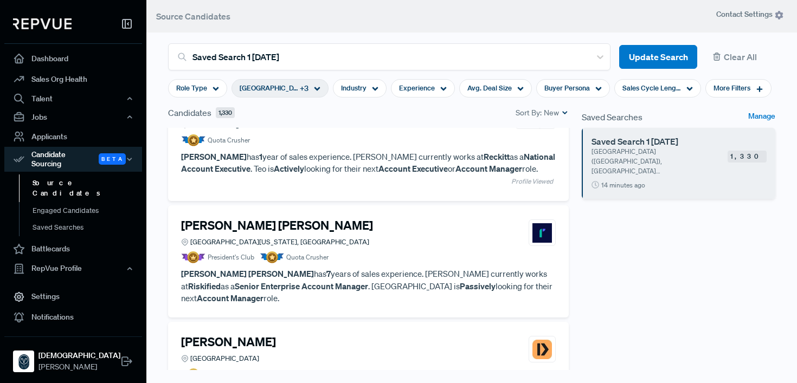
scroll to position [2680, 0]
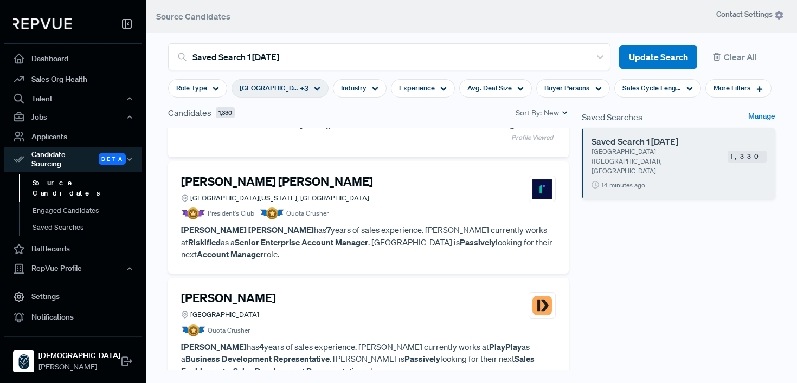
click at [334, 325] on article "Quota Crusher" at bounding box center [368, 331] width 374 height 12
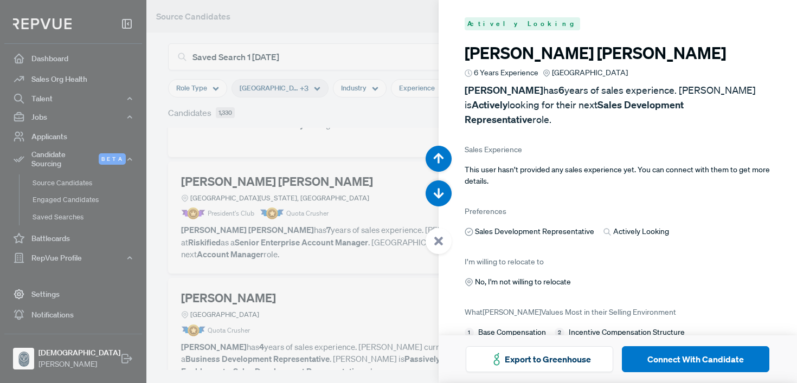
scroll to position [9578, 0]
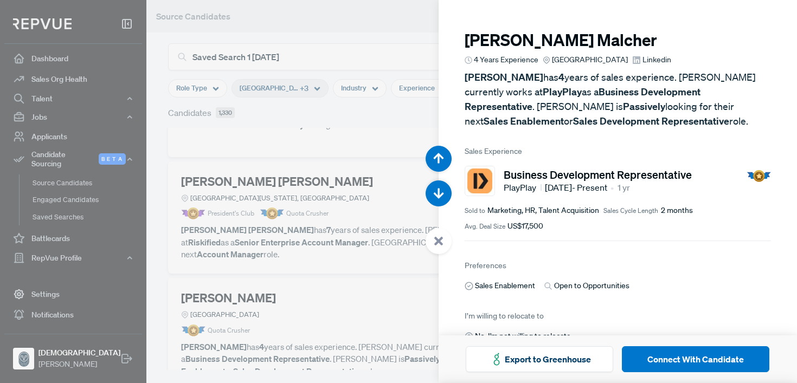
click at [643, 60] on span "Linkedin" at bounding box center [656, 59] width 29 height 11
click at [263, 245] on div at bounding box center [398, 191] width 797 height 383
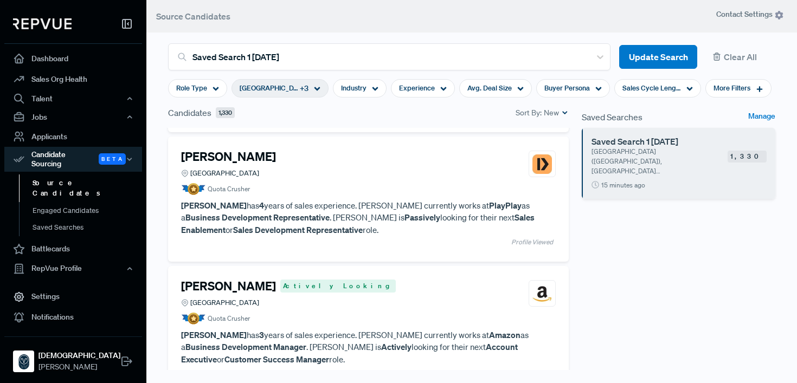
scroll to position [2837, 0]
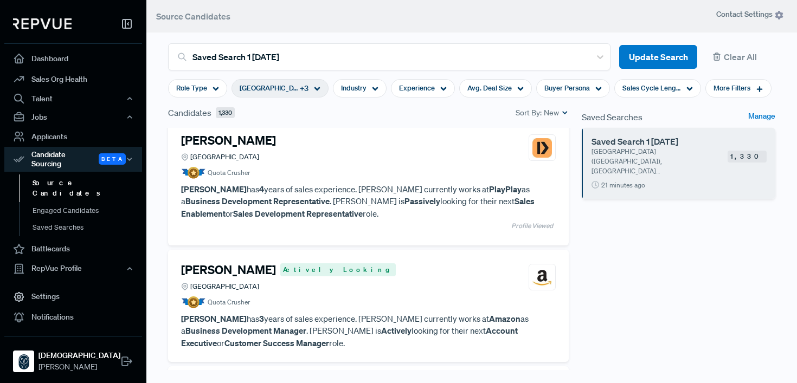
click at [501, 263] on div "[PERSON_NAME] Actively Looking [GEOGRAPHIC_DATA]" at bounding box center [368, 277] width 374 height 29
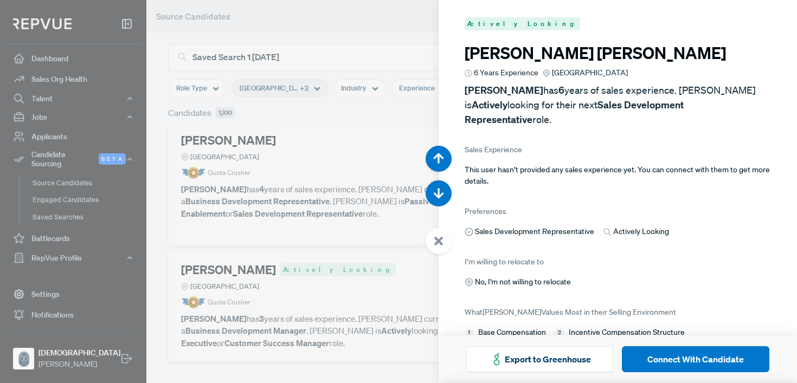
scroll to position [9961, 0]
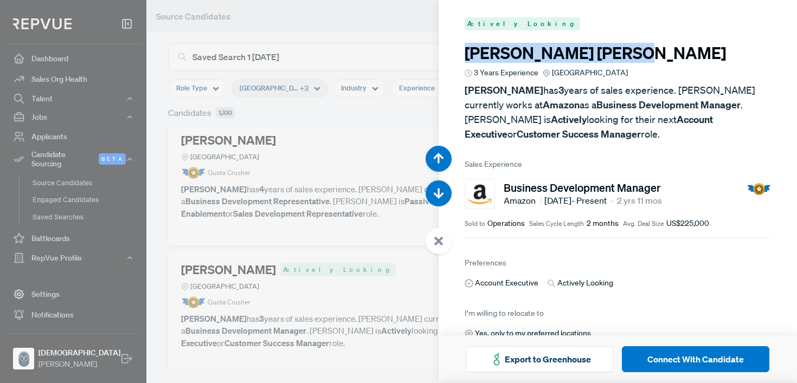
drag, startPoint x: 557, startPoint y: 56, endPoint x: 466, endPoint y: 56, distance: 91.0
click at [466, 56] on h3 "[PERSON_NAME]" at bounding box center [617, 53] width 307 height 20
copy h3 "[PERSON_NAME]"
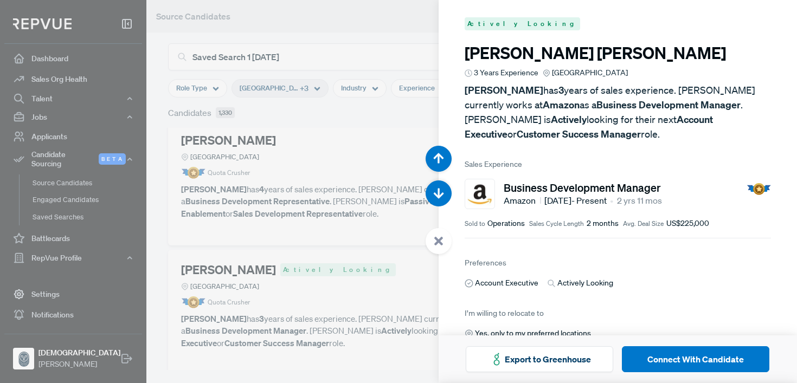
click at [345, 36] on div at bounding box center [398, 191] width 797 height 383
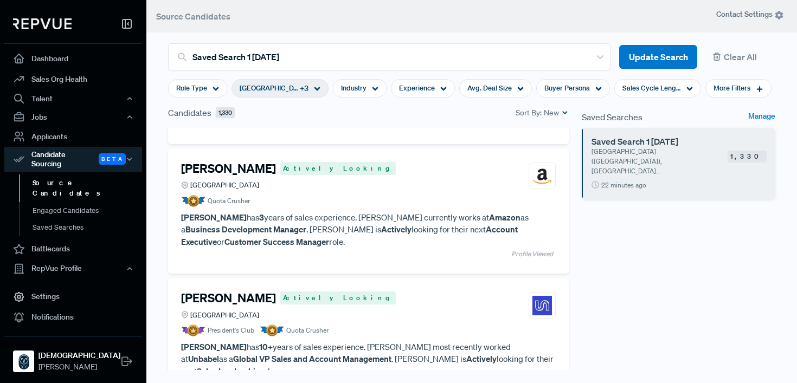
scroll to position [2940, 0]
click at [383, 324] on article "President's Club Quota Crusher" at bounding box center [368, 330] width 374 height 12
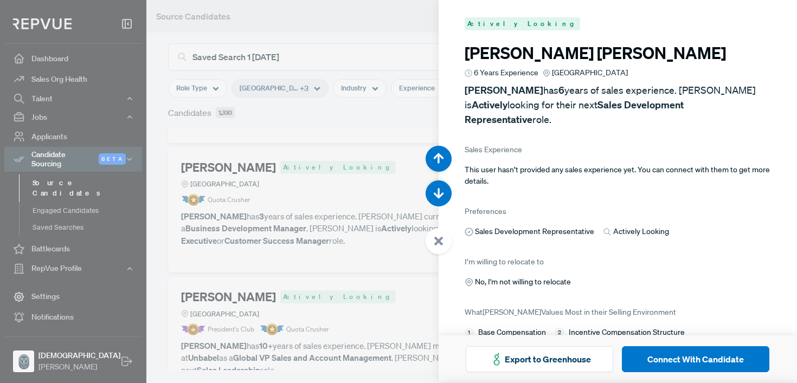
scroll to position [10344, 0]
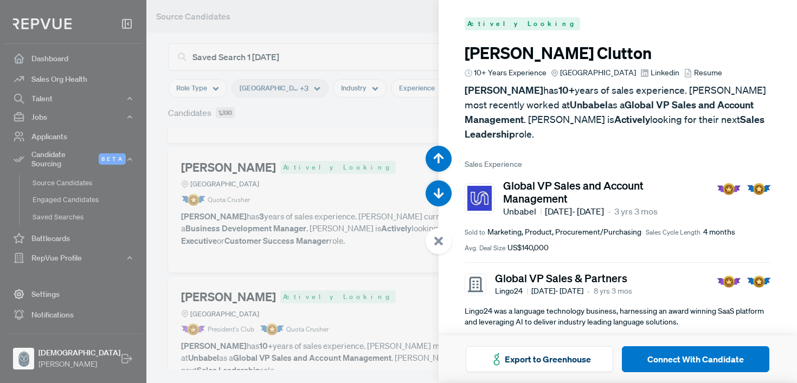
click at [714, 72] on span "Resume" at bounding box center [708, 72] width 28 height 11
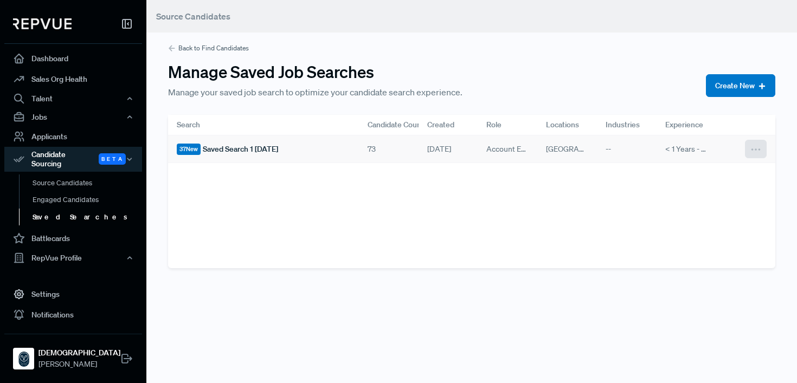
click at [753, 153] on icon at bounding box center [755, 150] width 12 height 12
click at [740, 168] on div "Delete" at bounding box center [714, 168] width 104 height 17
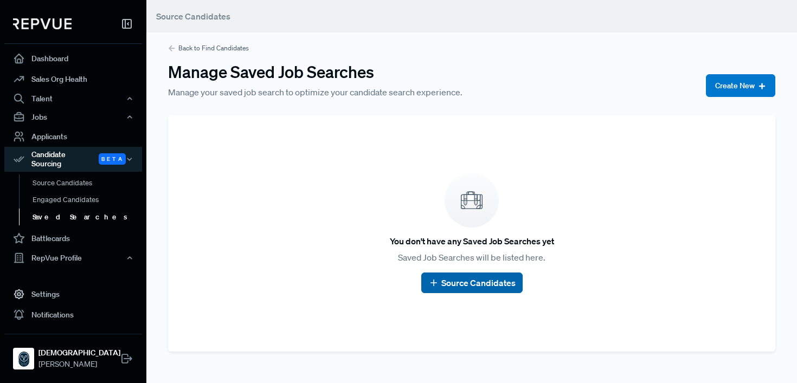
click at [443, 282] on link "Source Candidates" at bounding box center [471, 282] width 87 height 13
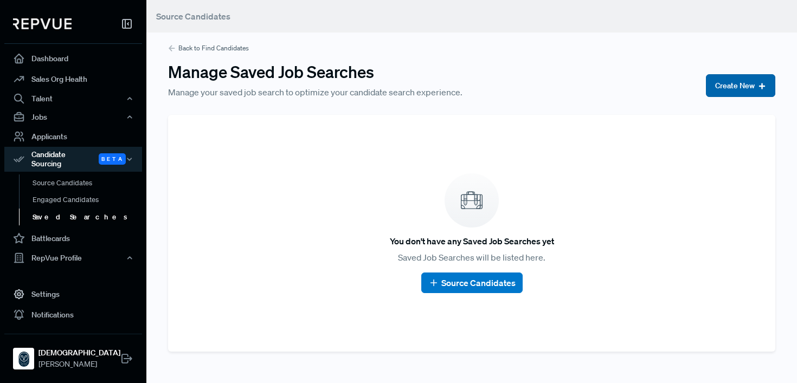
click at [727, 89] on button "Create New" at bounding box center [740, 85] width 69 height 23
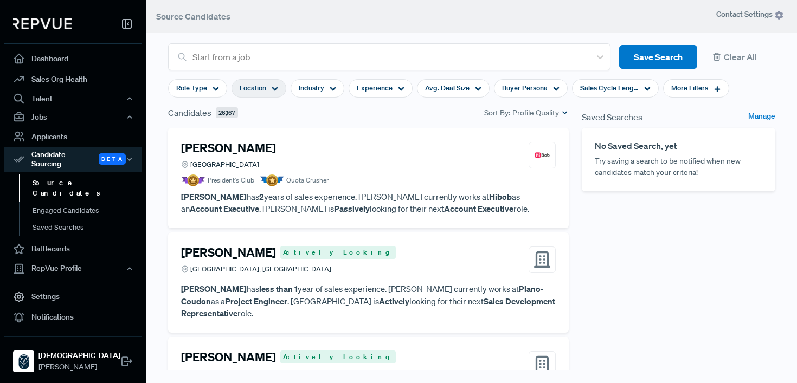
click at [270, 87] on div "Location" at bounding box center [258, 88] width 55 height 18
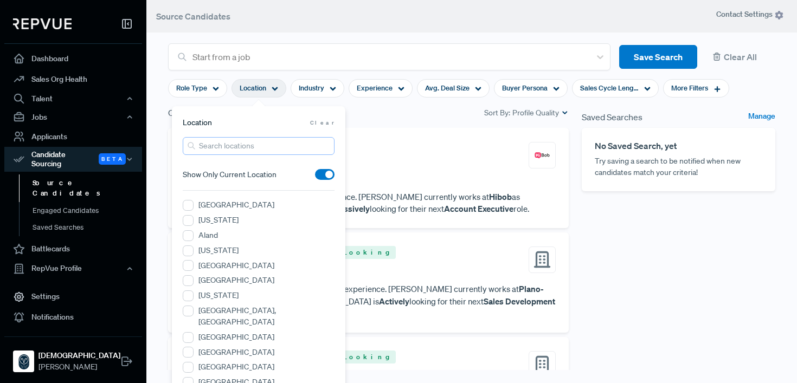
click at [237, 146] on input "search" at bounding box center [259, 146] width 152 height 18
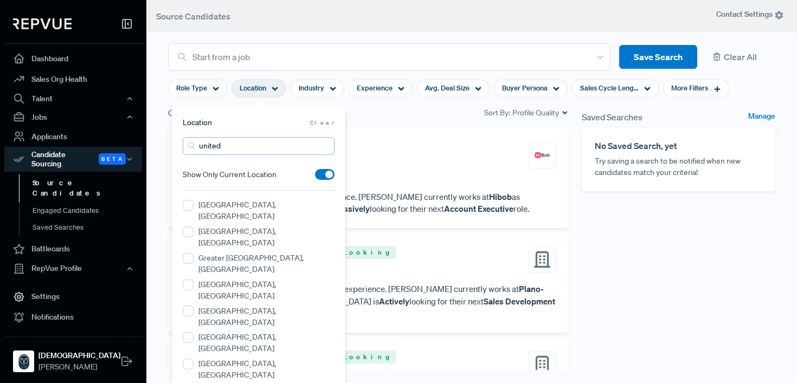
type input "united kingdom"
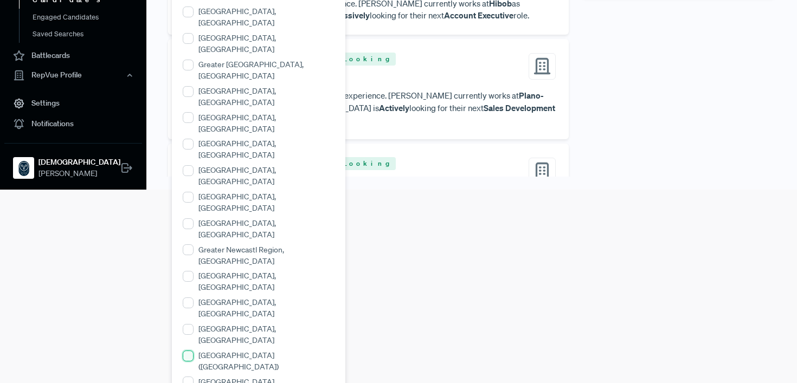
click at [189, 351] on \(England\) "[GEOGRAPHIC_DATA] ([GEOGRAPHIC_DATA])" at bounding box center [188, 356] width 11 height 11
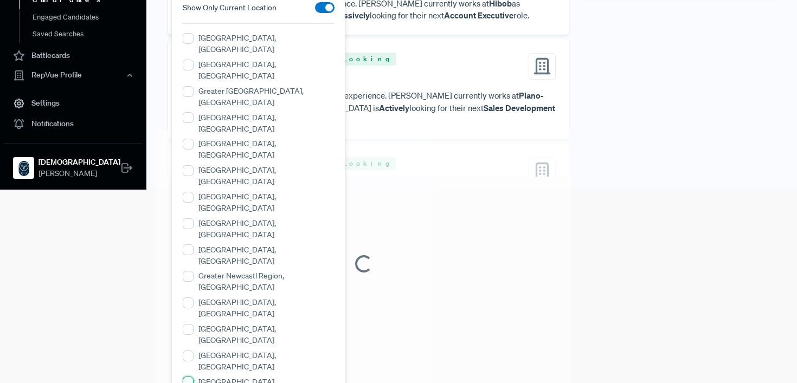
click at [188, 377] on Ireland\) "[GEOGRAPHIC_DATA] ([GEOGRAPHIC_DATA])" at bounding box center [188, 382] width 11 height 11
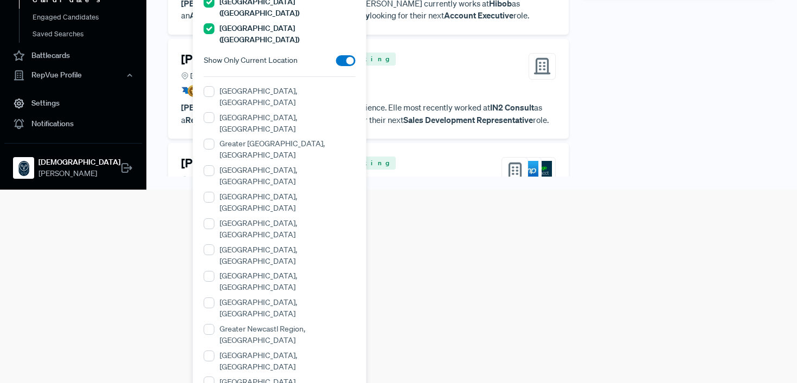
scroll to position [0, 0]
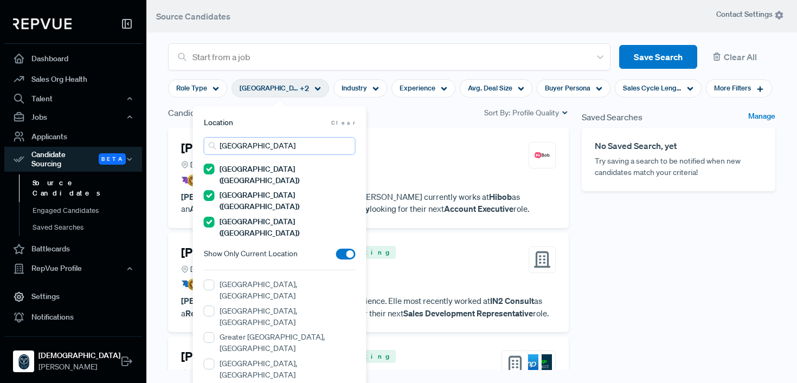
click at [340, 147] on input "united kingdom" at bounding box center [280, 146] width 152 height 18
click at [345, 147] on input "united kingdom" at bounding box center [280, 146] width 152 height 18
type input "[GEOGRAPHIC_DATA]"
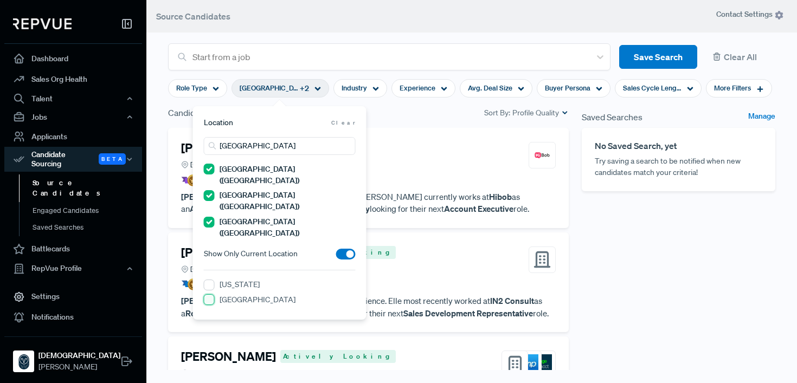
click at [210, 294] on input "[GEOGRAPHIC_DATA]" at bounding box center [209, 299] width 11 height 11
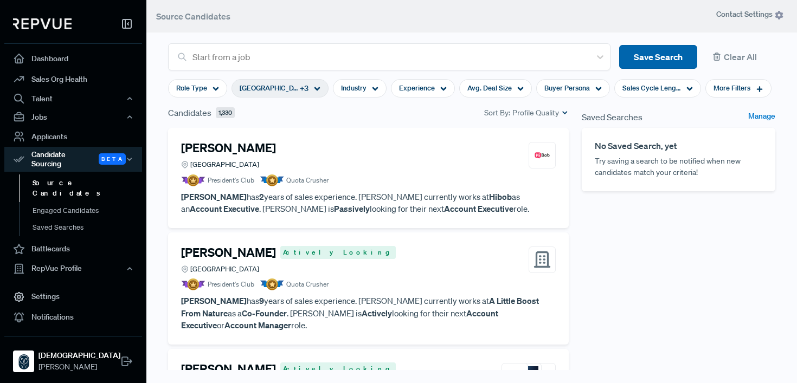
click at [657, 51] on button "Save Search" at bounding box center [658, 57] width 78 height 24
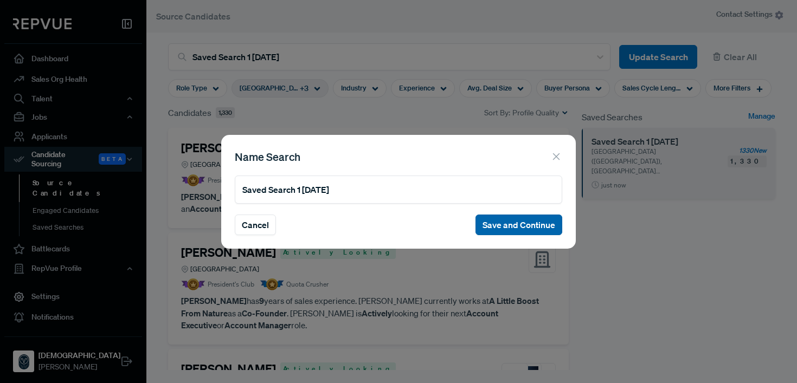
click at [527, 222] on button "Save and Continue" at bounding box center [518, 225] width 87 height 21
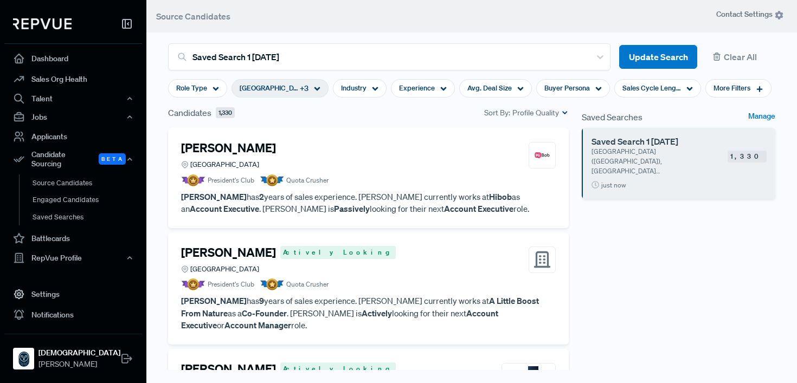
click at [526, 114] on span "Profile Quality" at bounding box center [535, 112] width 47 height 11
click at [523, 143] on span "New" at bounding box center [531, 147] width 71 height 16
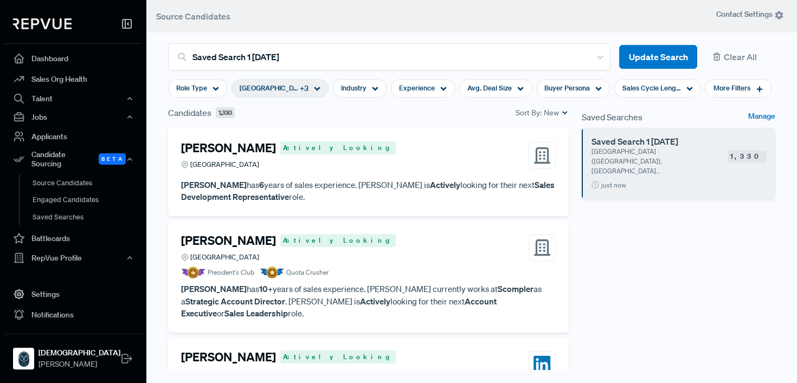
click at [259, 188] on p "Sean Skinner has 6 years of sales experience. Sean is Actively looking for thei…" at bounding box center [368, 191] width 374 height 24
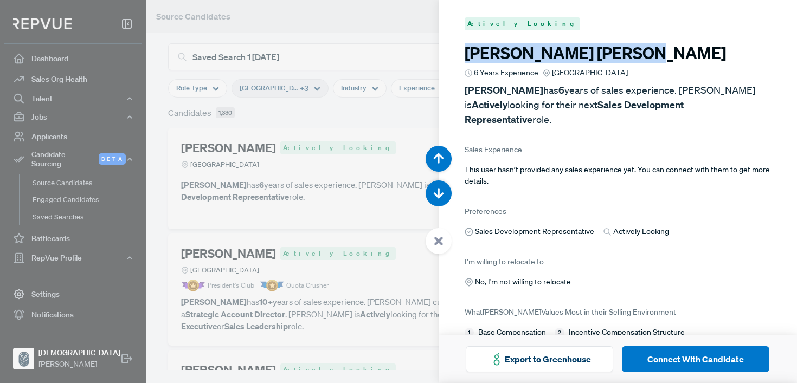
drag, startPoint x: 571, startPoint y: 56, endPoint x: 466, endPoint y: 52, distance: 105.2
click at [466, 52] on h3 "Sean Skinner" at bounding box center [617, 53] width 307 height 20
copy h3 "Sean Skinner"
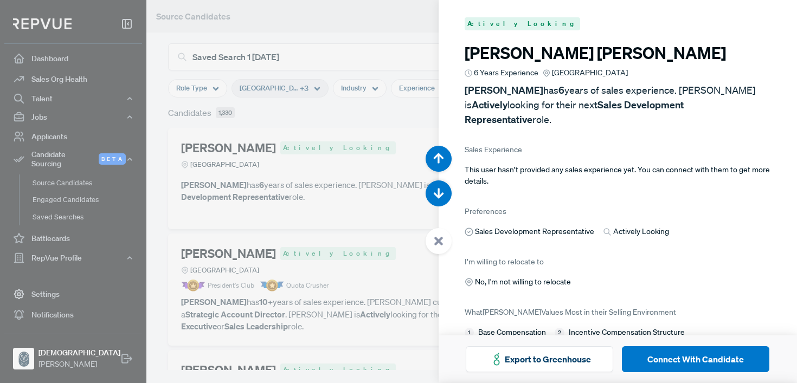
click at [350, 114] on div at bounding box center [398, 191] width 797 height 383
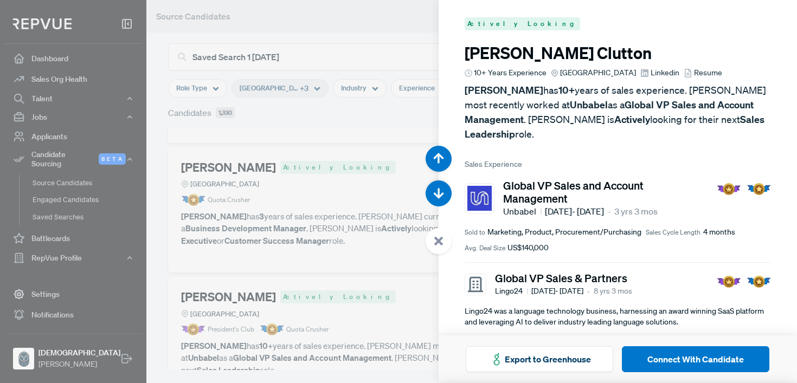
click at [665, 74] on span "Linkedin" at bounding box center [664, 72] width 29 height 11
click at [270, 244] on div at bounding box center [398, 191] width 797 height 383
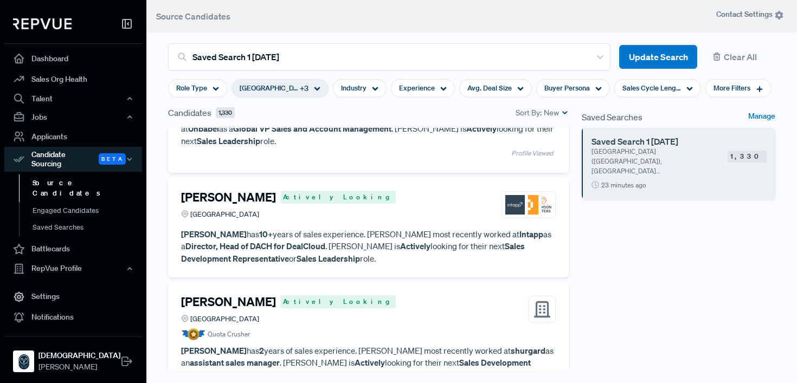
scroll to position [3168, 0]
